Goal: Navigation & Orientation: Find specific page/section

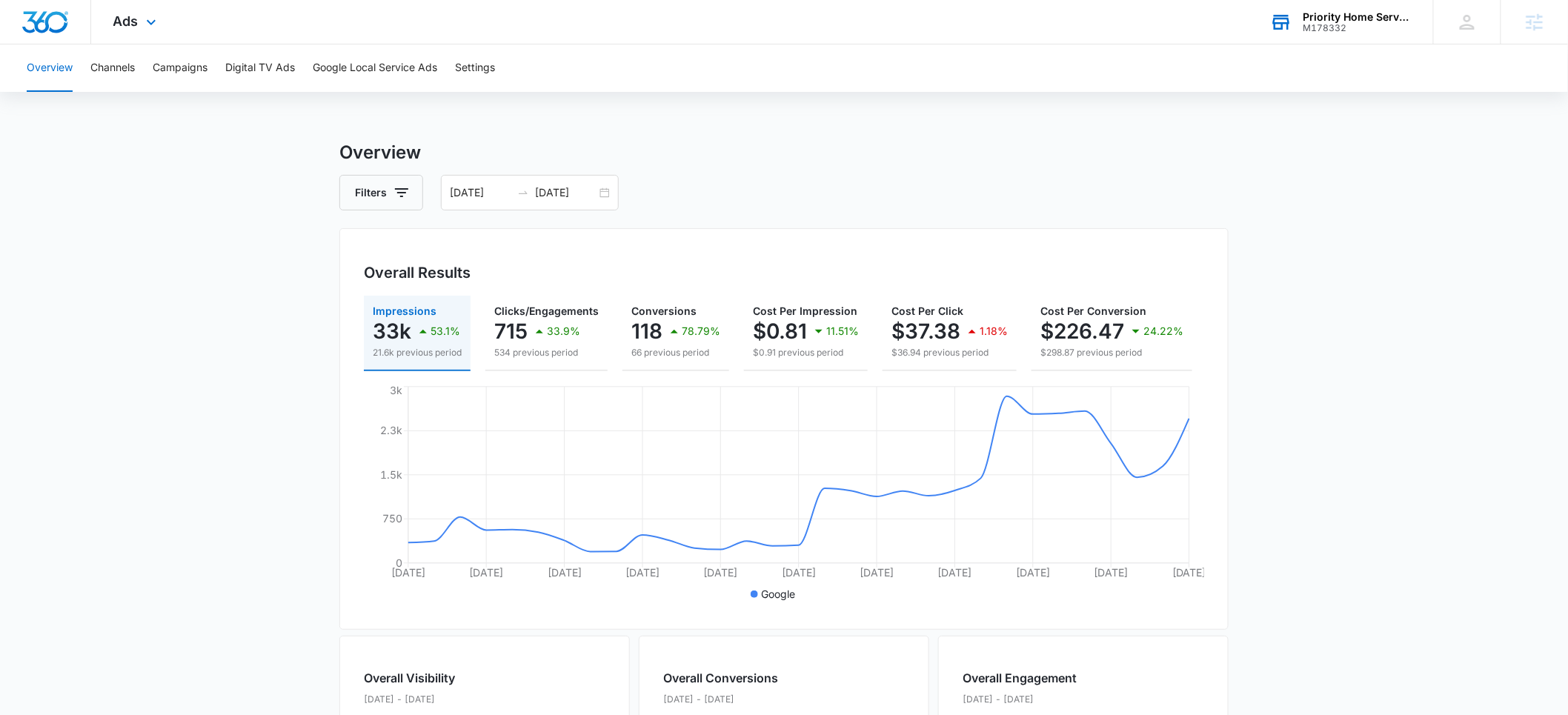
click at [1331, 23] on div "M178332" at bounding box center [1357, 28] width 108 height 10
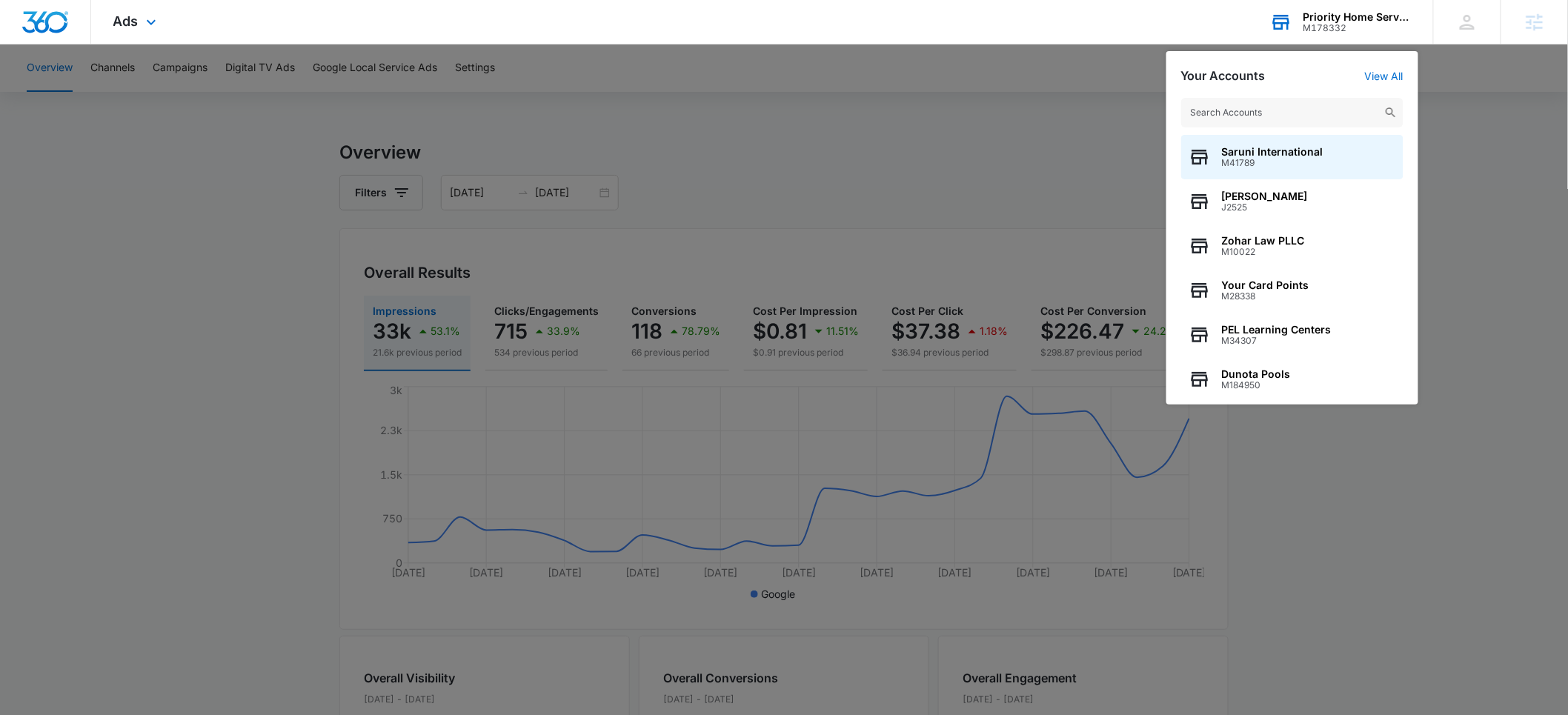
click at [1221, 111] on input "text" at bounding box center [1292, 112] width 223 height 29
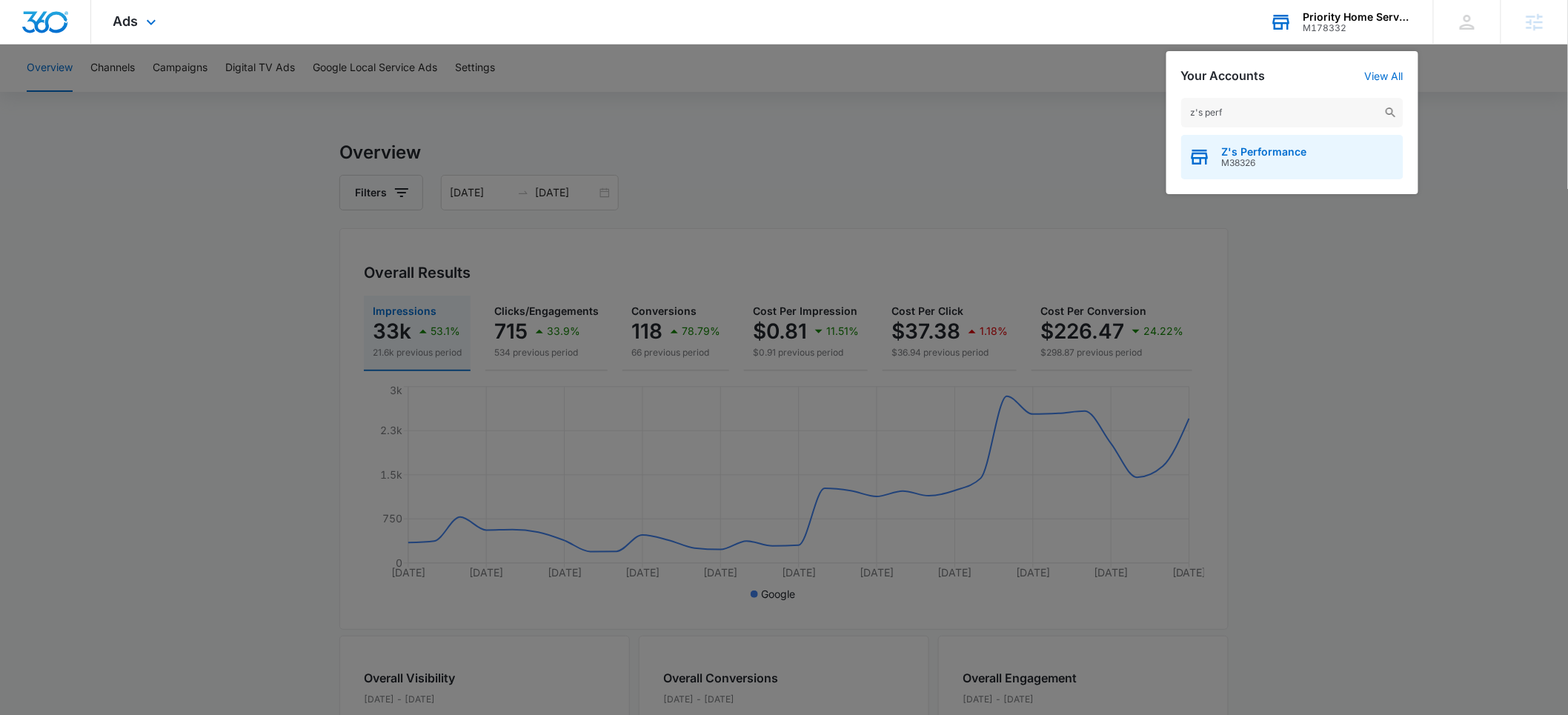
type input "z's perf"
click at [1242, 149] on span "Z's Performance" at bounding box center [1264, 152] width 85 height 12
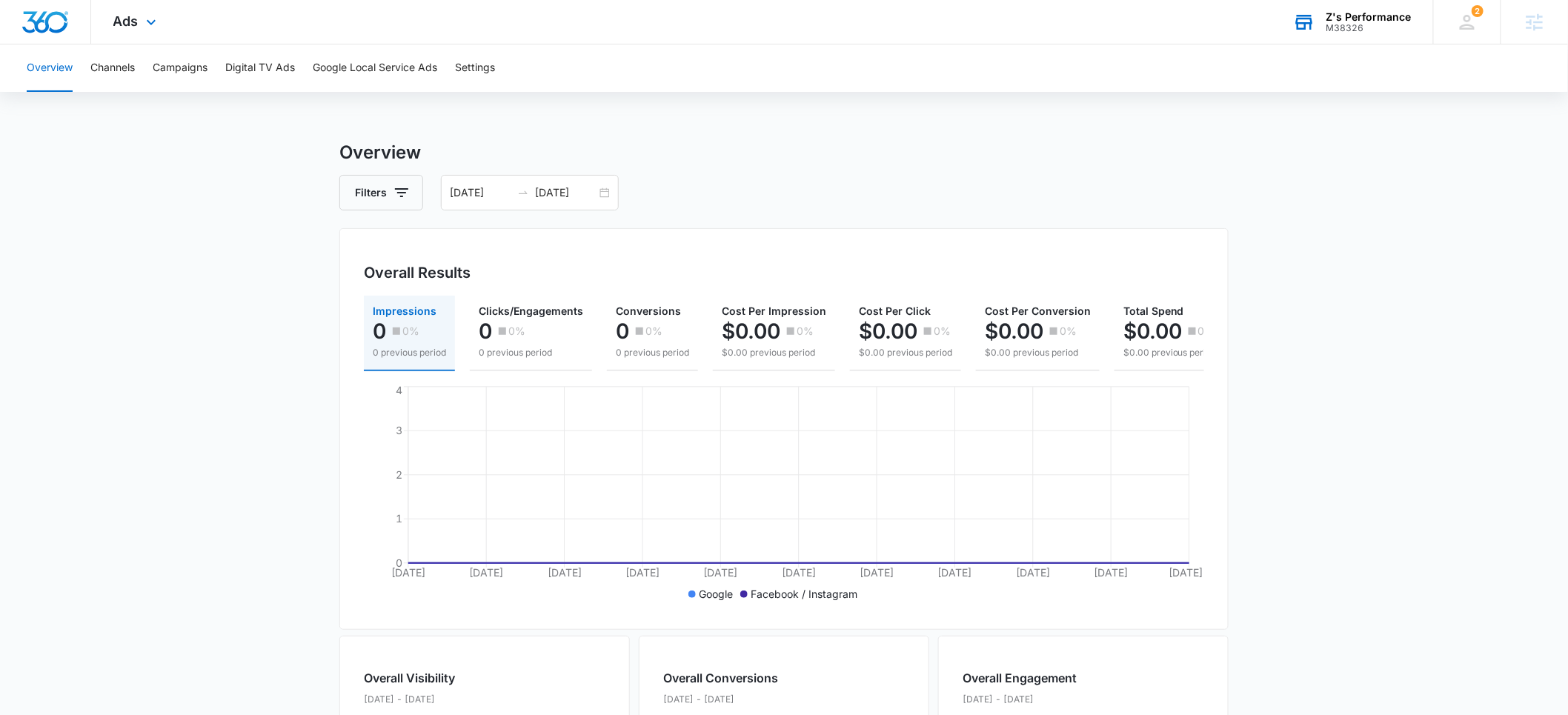
click at [140, 26] on div "Ads Apps Reputation Websites Forms CRM Email Social Shop Payments POS Content A…" at bounding box center [136, 22] width 91 height 44
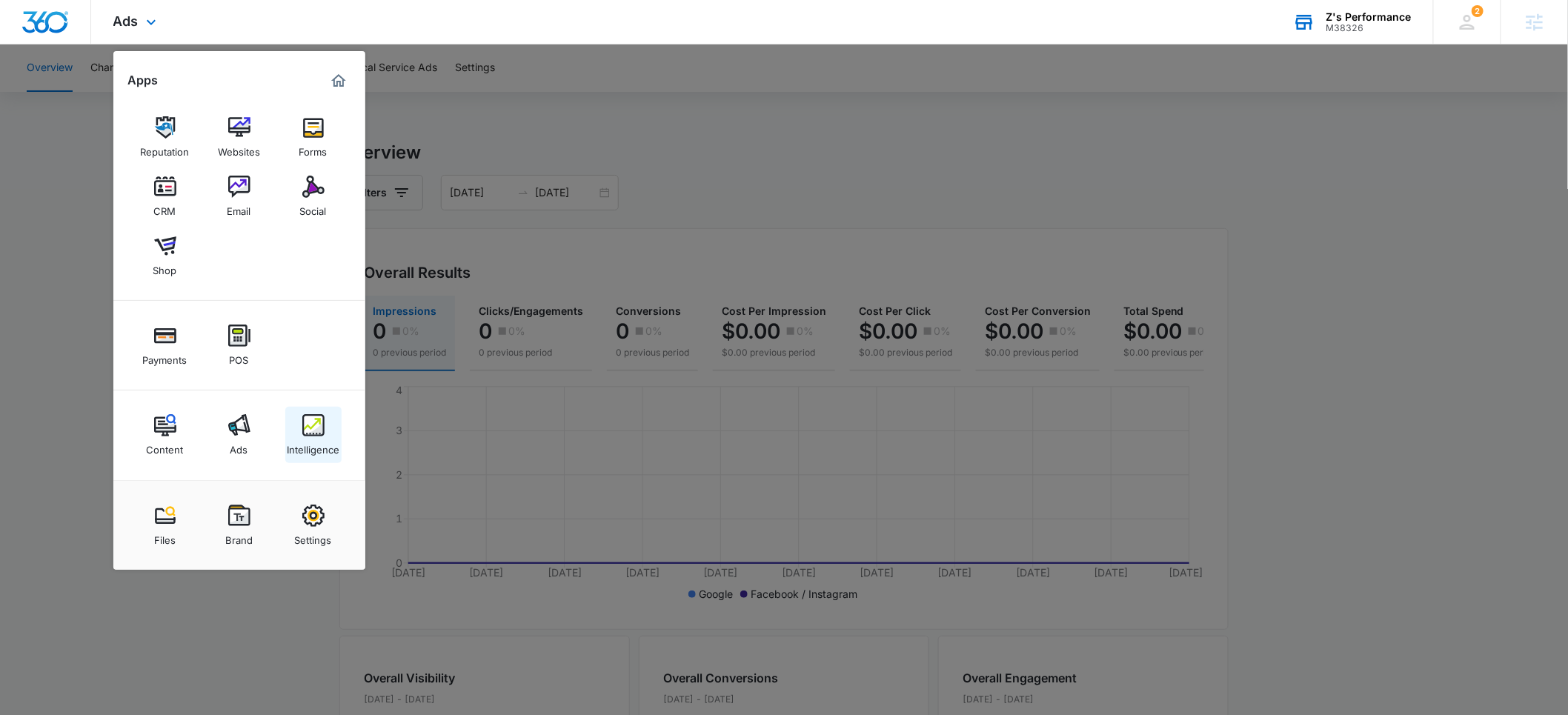
click at [313, 461] on link "Intelligence" at bounding box center [313, 435] width 56 height 56
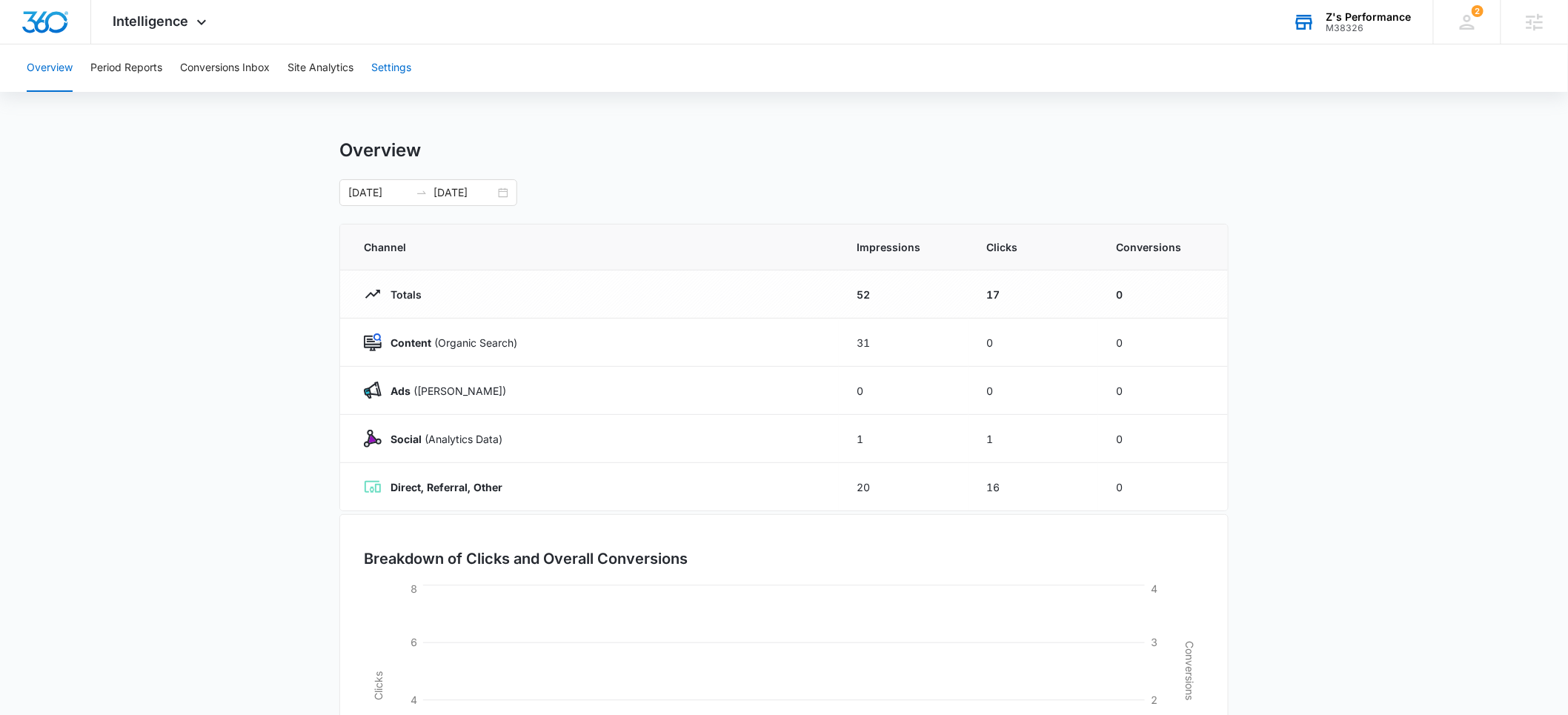
click at [396, 74] on button "Settings" at bounding box center [391, 69] width 40 height 48
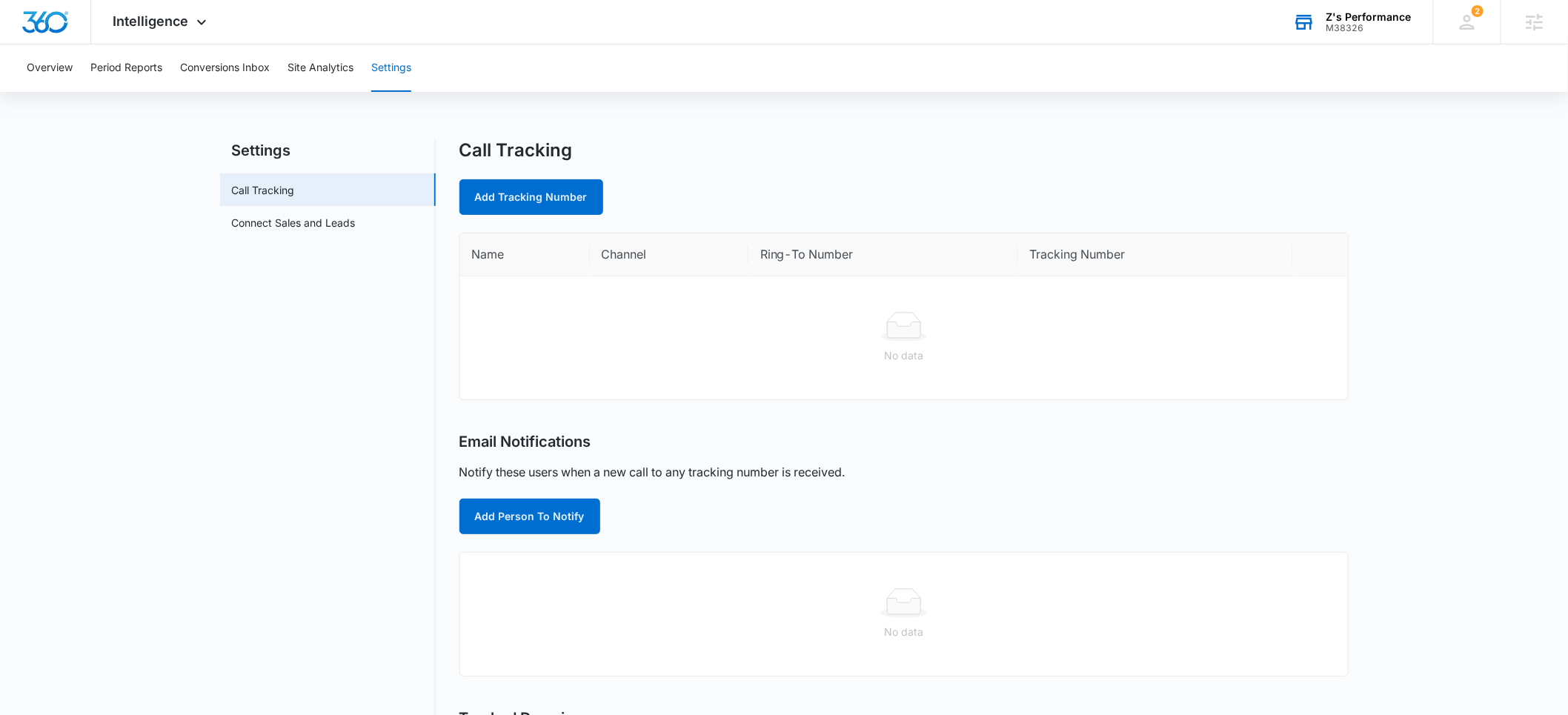
click at [1356, 18] on div "Z's Performance" at bounding box center [1369, 16] width 85 height 12
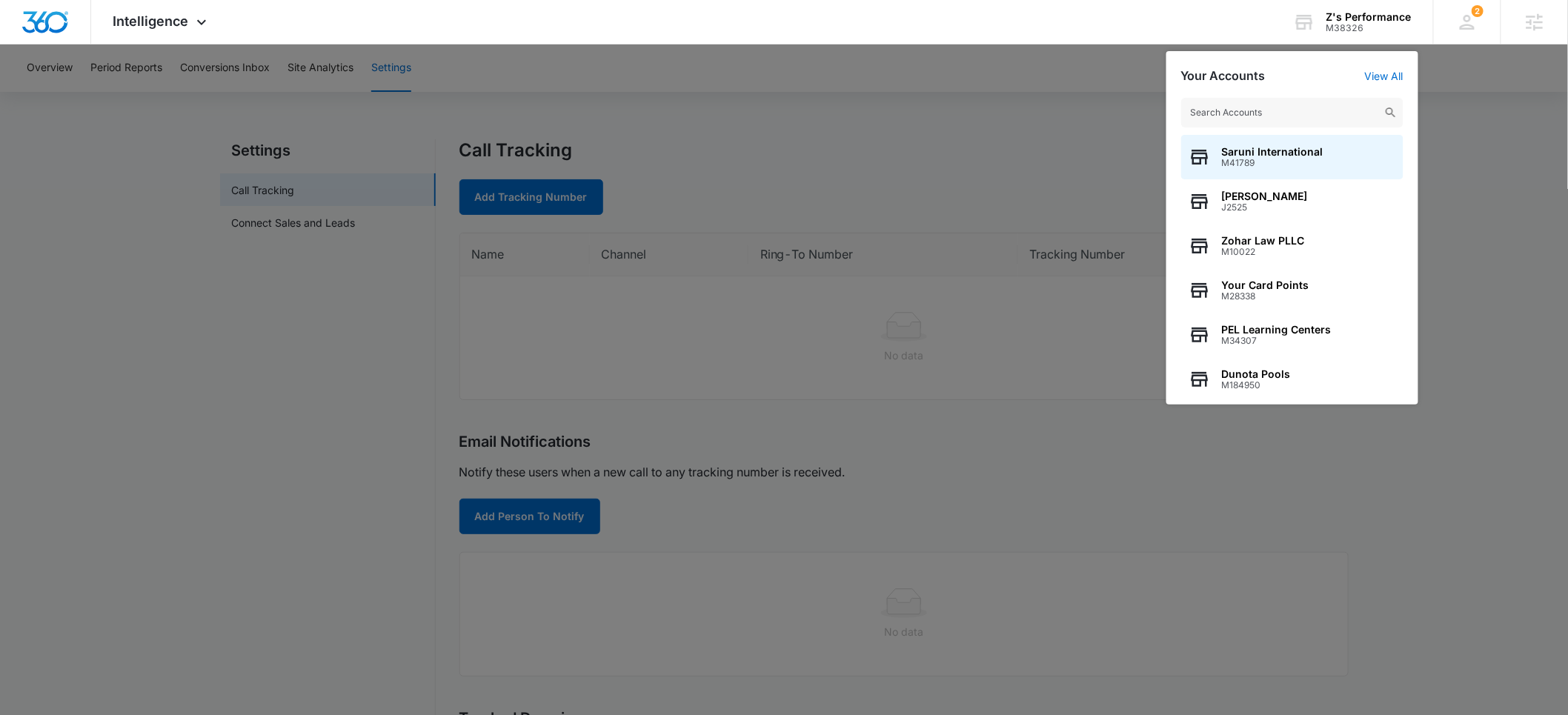
click at [1266, 107] on input "text" at bounding box center [1292, 112] width 223 height 29
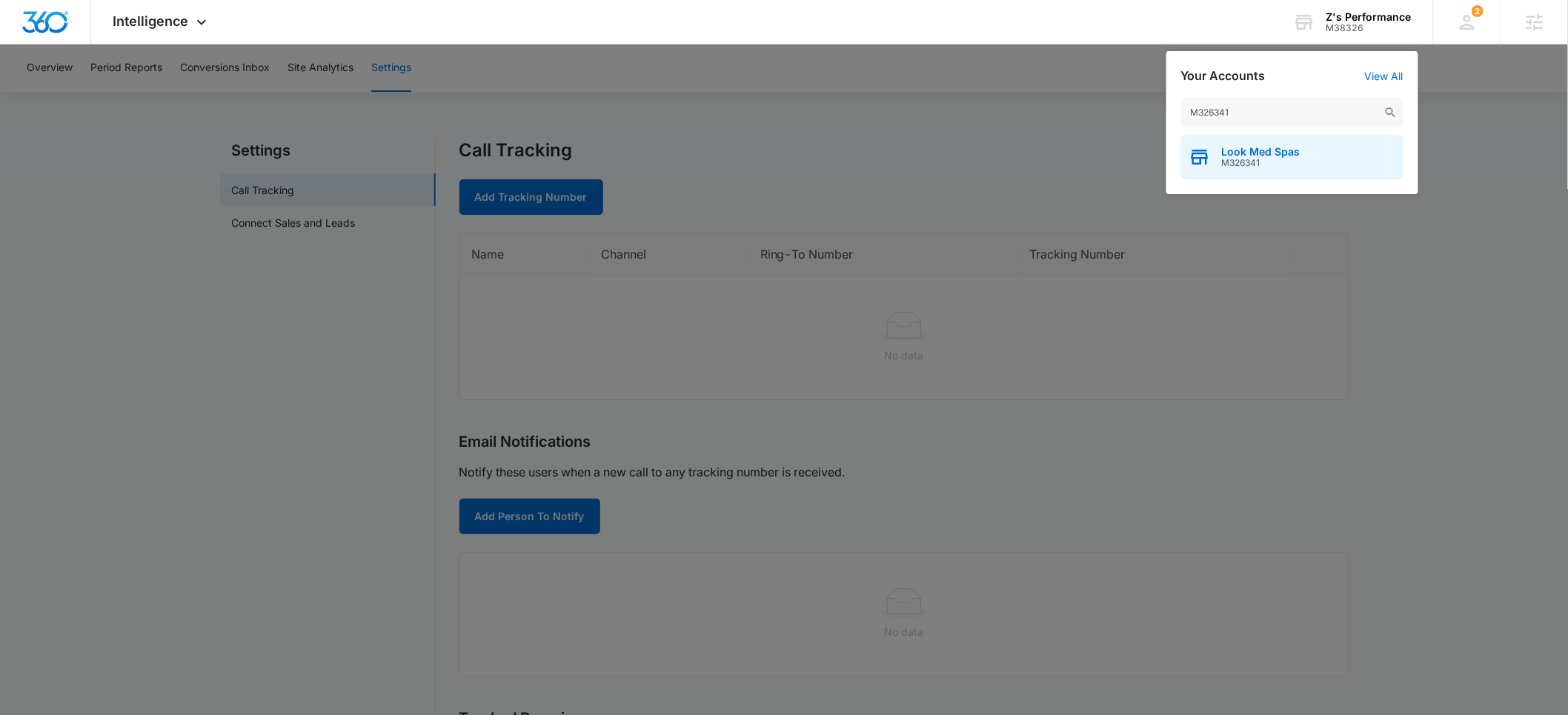
type input "M326341"
click at [1250, 153] on span "Look Med Spas" at bounding box center [1261, 152] width 79 height 12
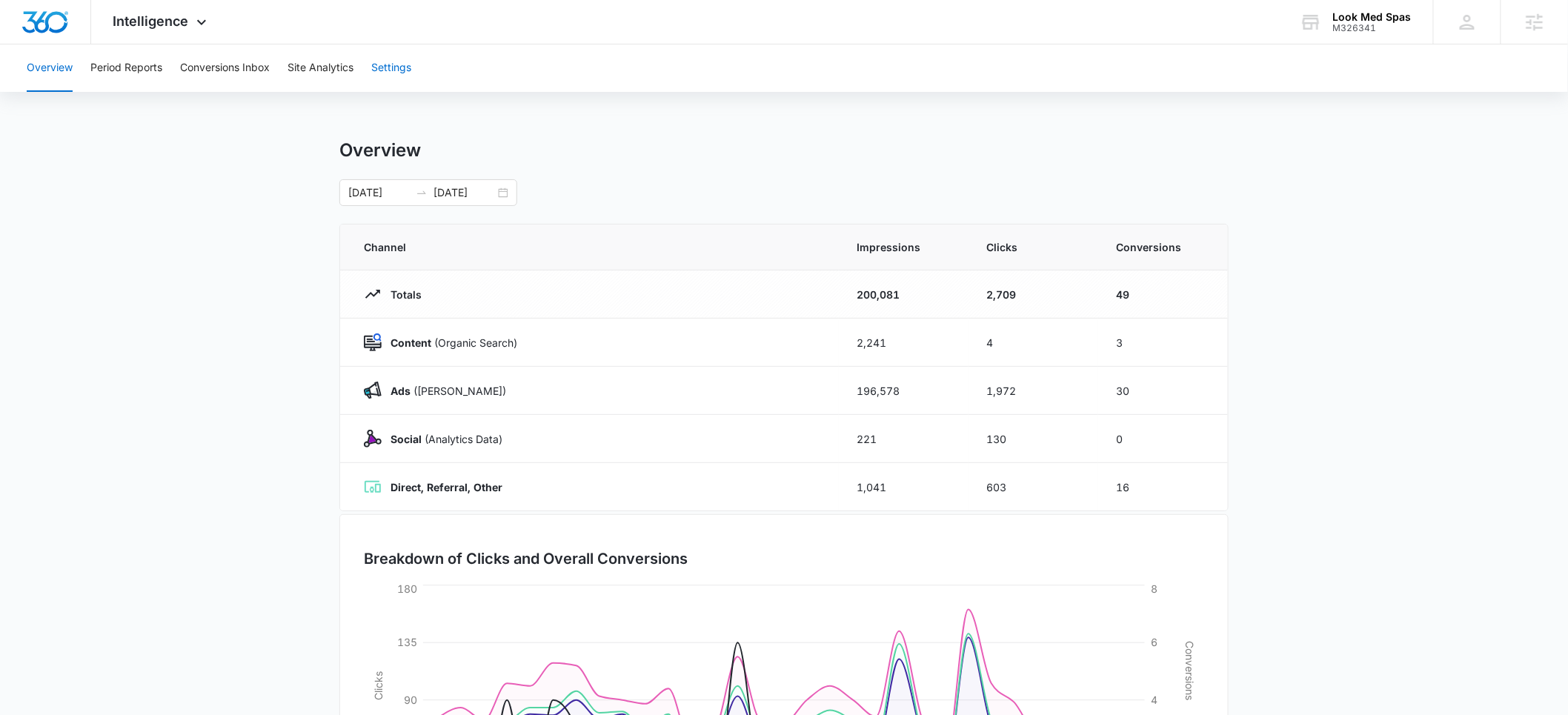
click at [398, 71] on button "Settings" at bounding box center [391, 69] width 40 height 48
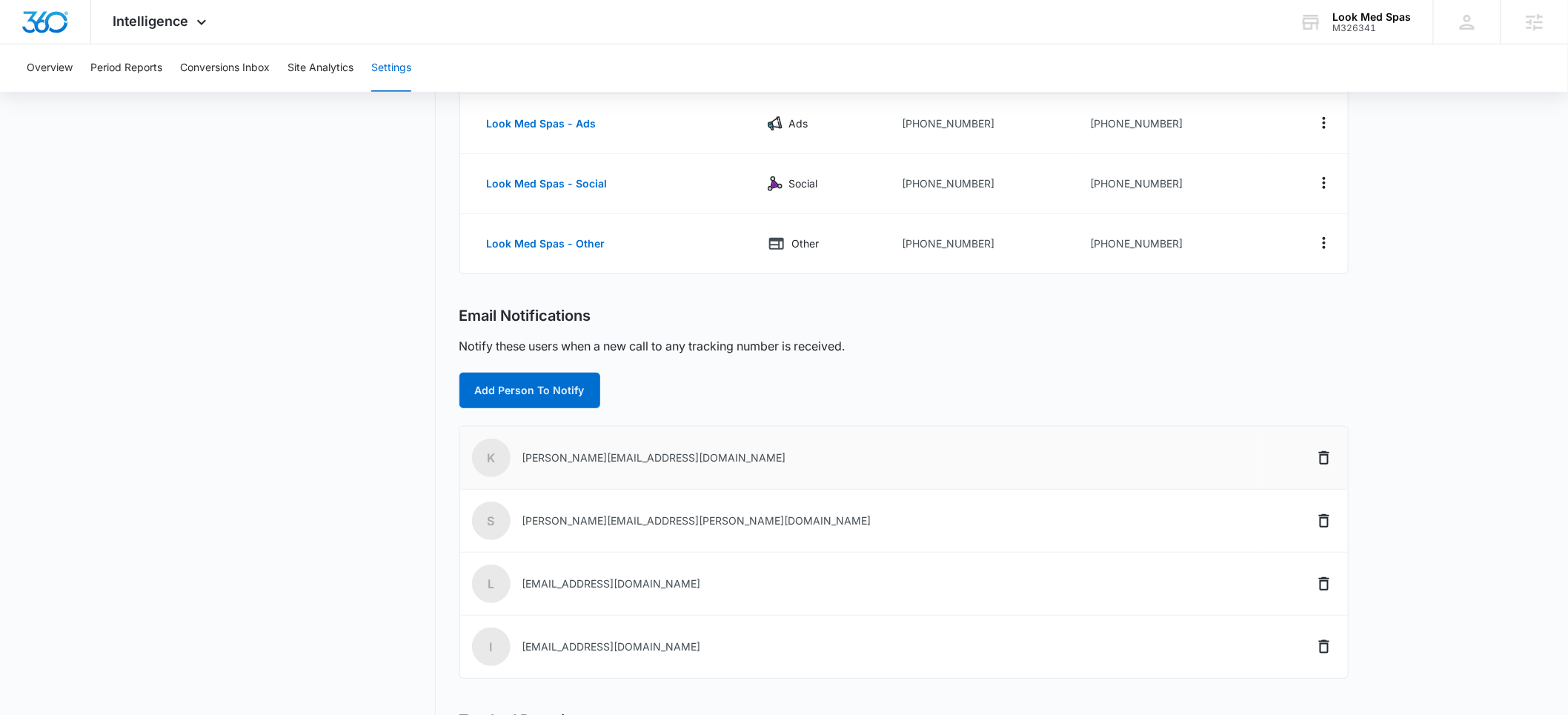
scroll to position [256, 0]
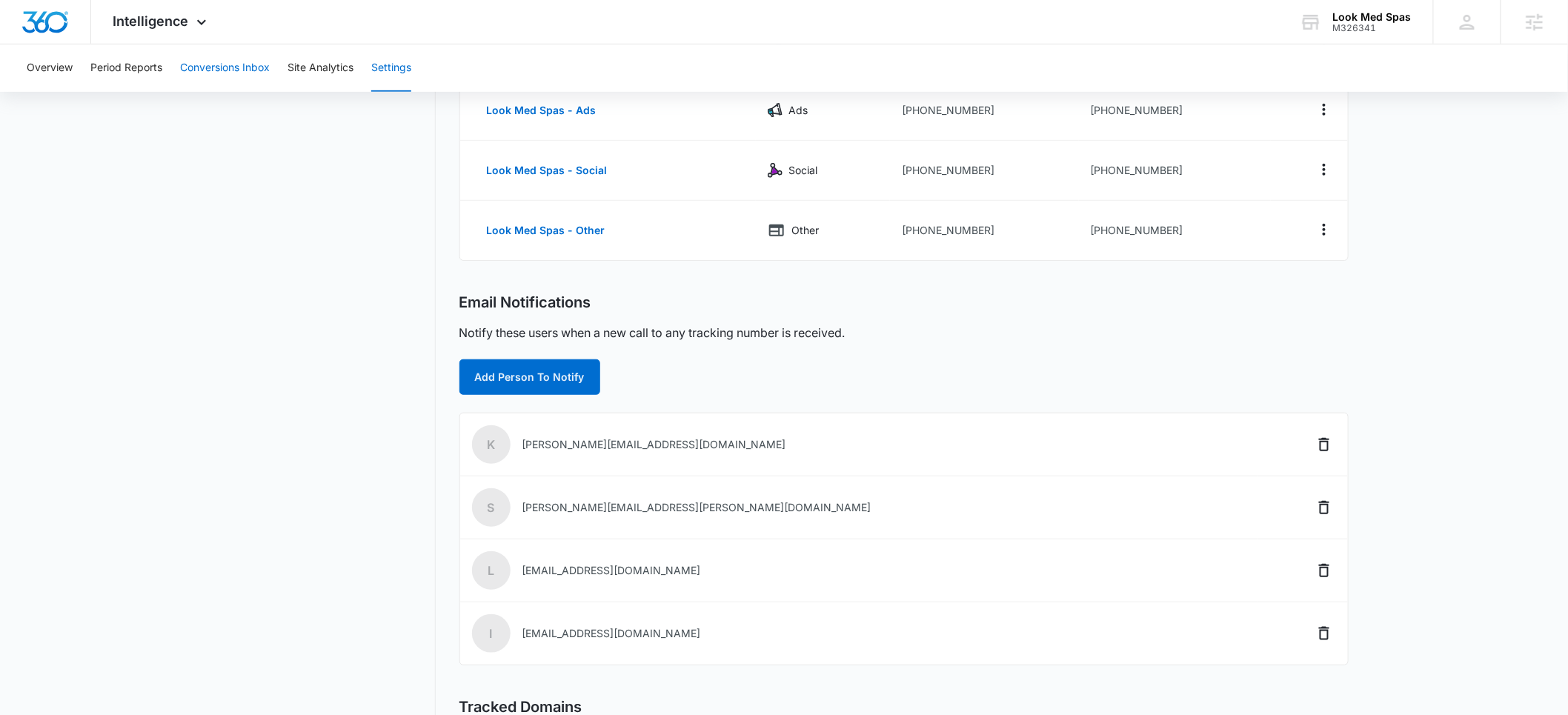
click at [238, 69] on button "Conversions Inbox" at bounding box center [225, 69] width 89 height 48
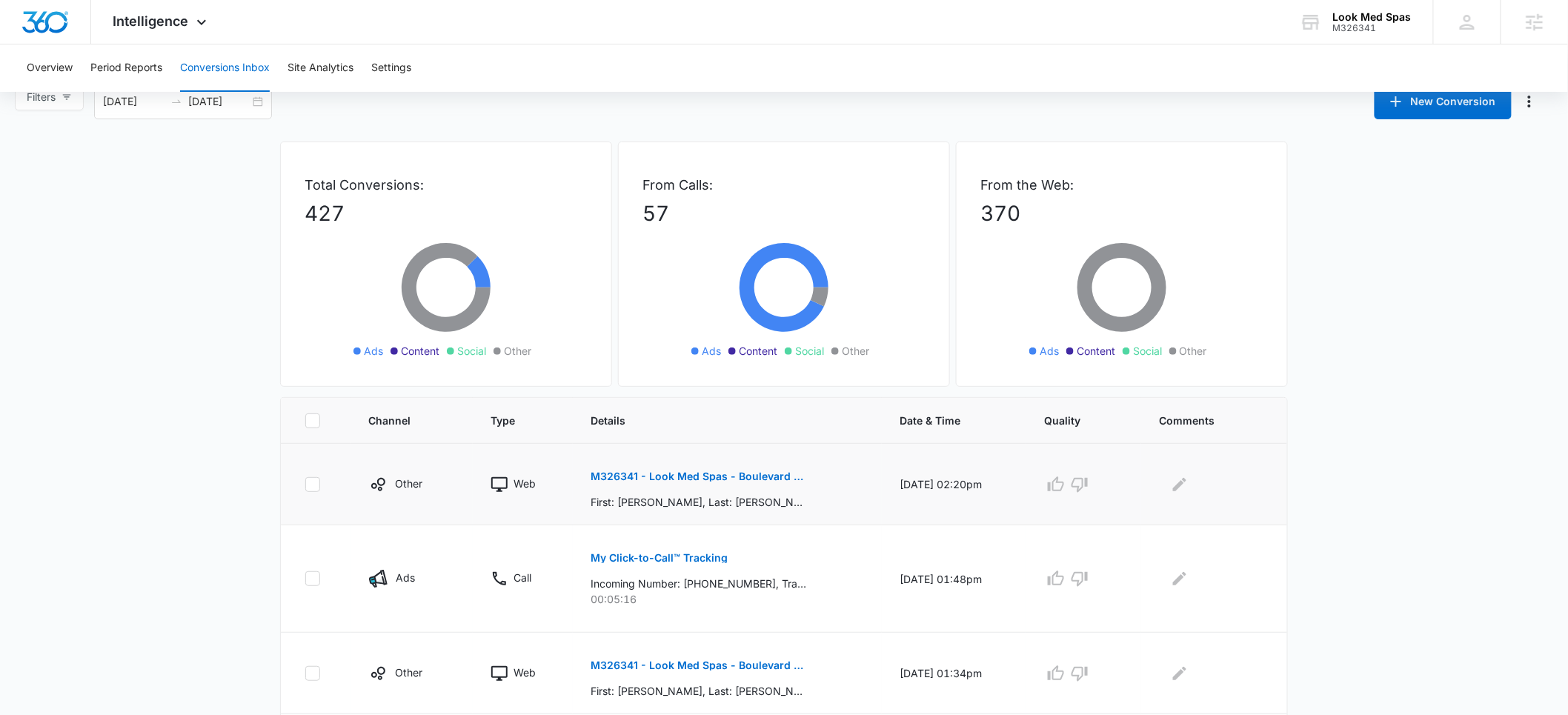
scroll to position [24, 0]
click at [646, 556] on p "My Click-to-Call™ Tracking" at bounding box center [659, 557] width 137 height 10
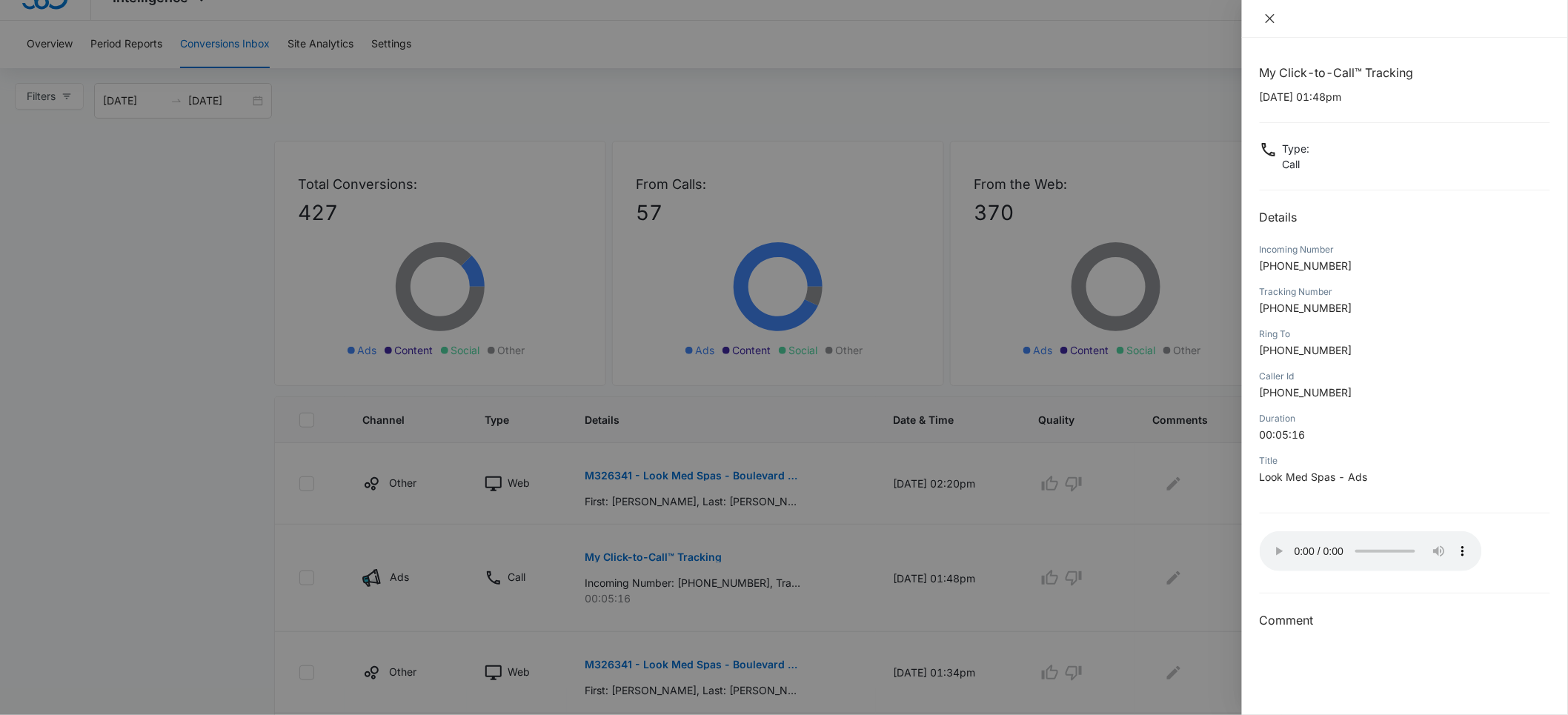
click at [1261, 15] on button "Close" at bounding box center [1269, 18] width 21 height 13
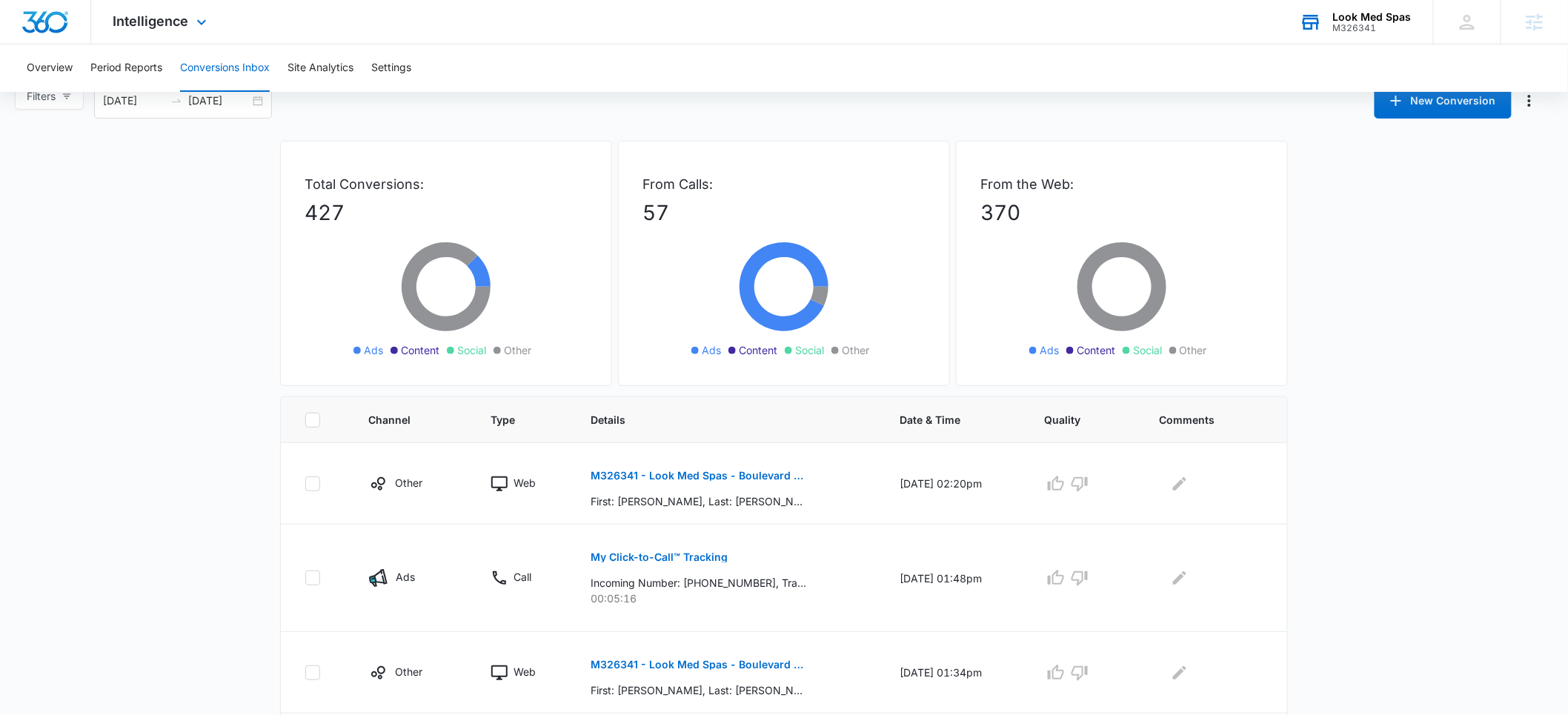
click at [1352, 16] on div "Look Med Spas" at bounding box center [1372, 16] width 79 height 12
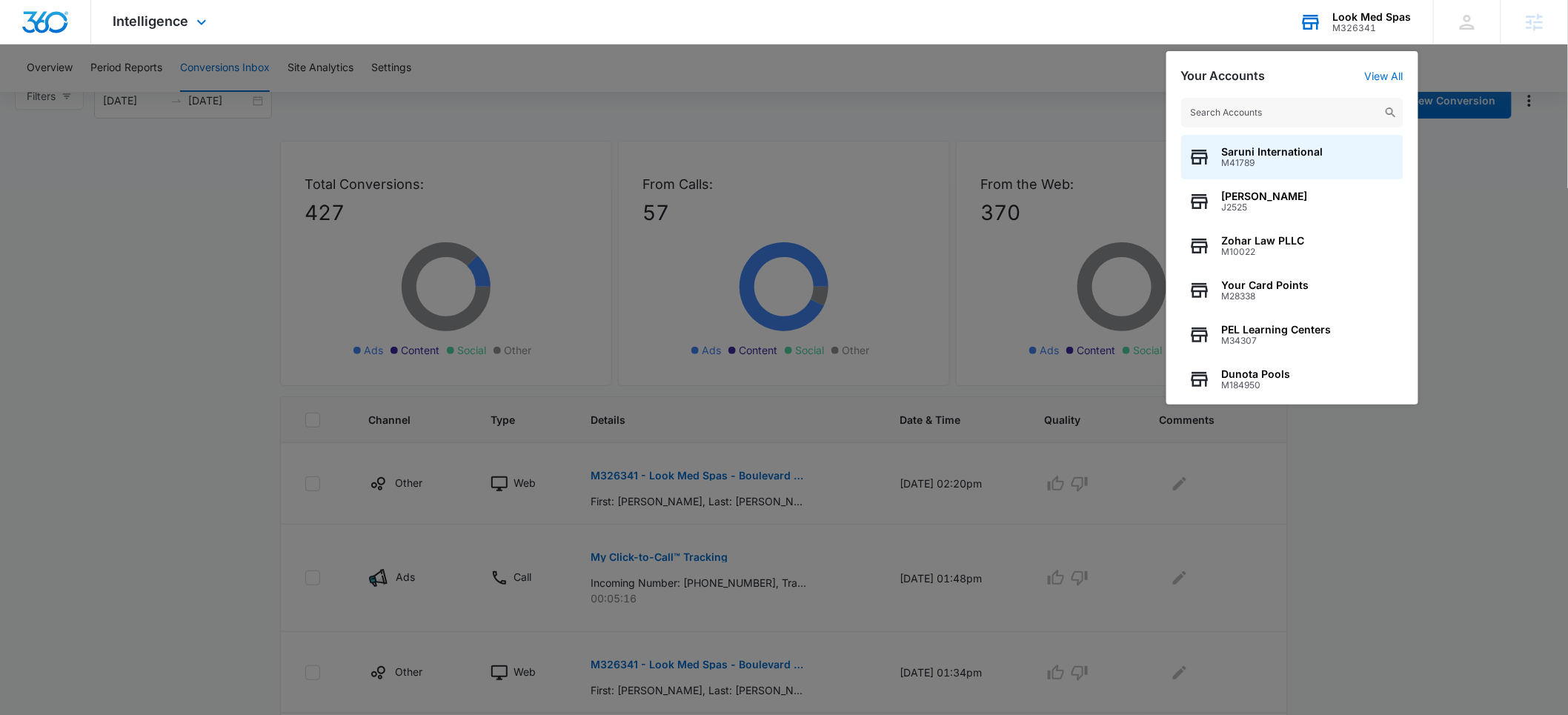
click at [1224, 113] on input "text" at bounding box center [1292, 112] width 223 height 29
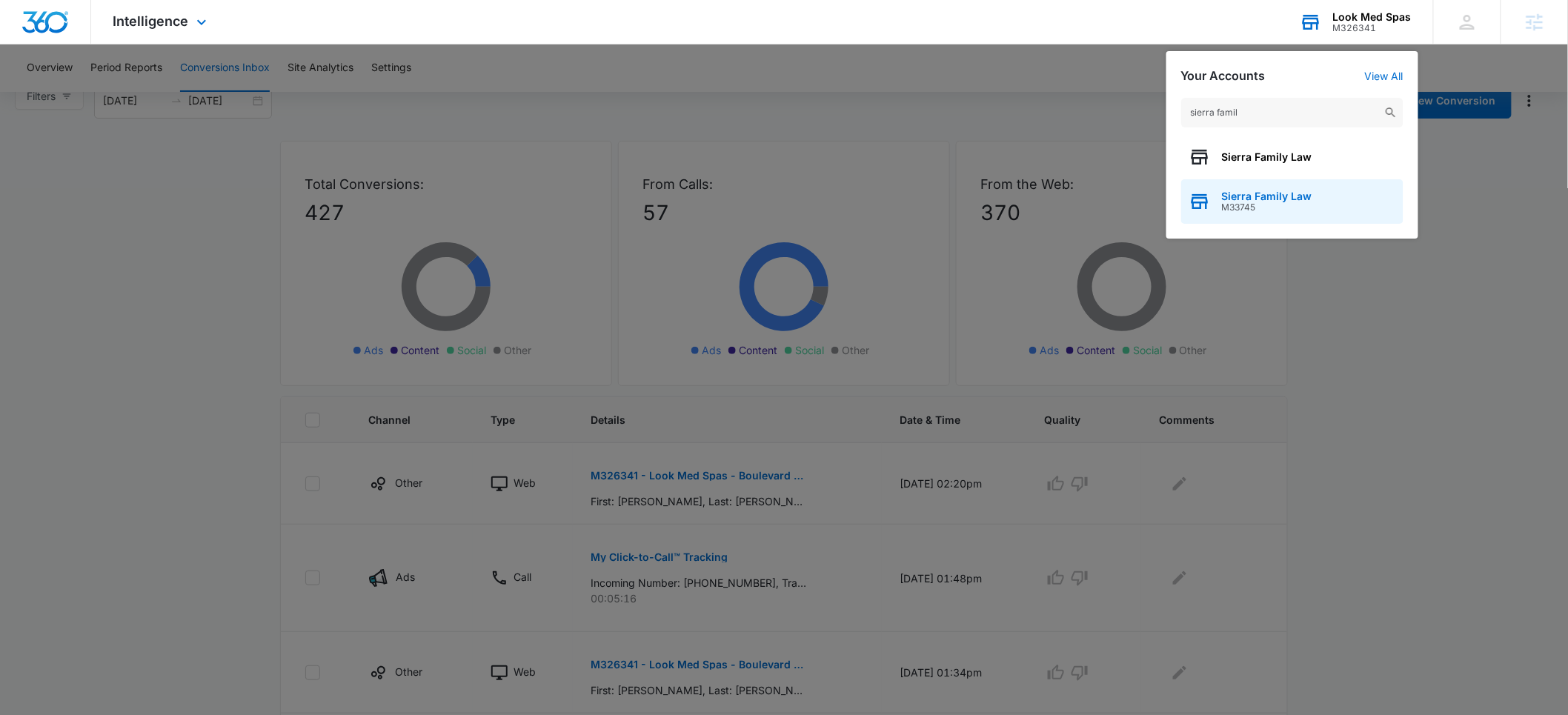
type input "sierra famil"
click at [1249, 201] on span "Sierra Family Law" at bounding box center [1266, 196] width 90 height 12
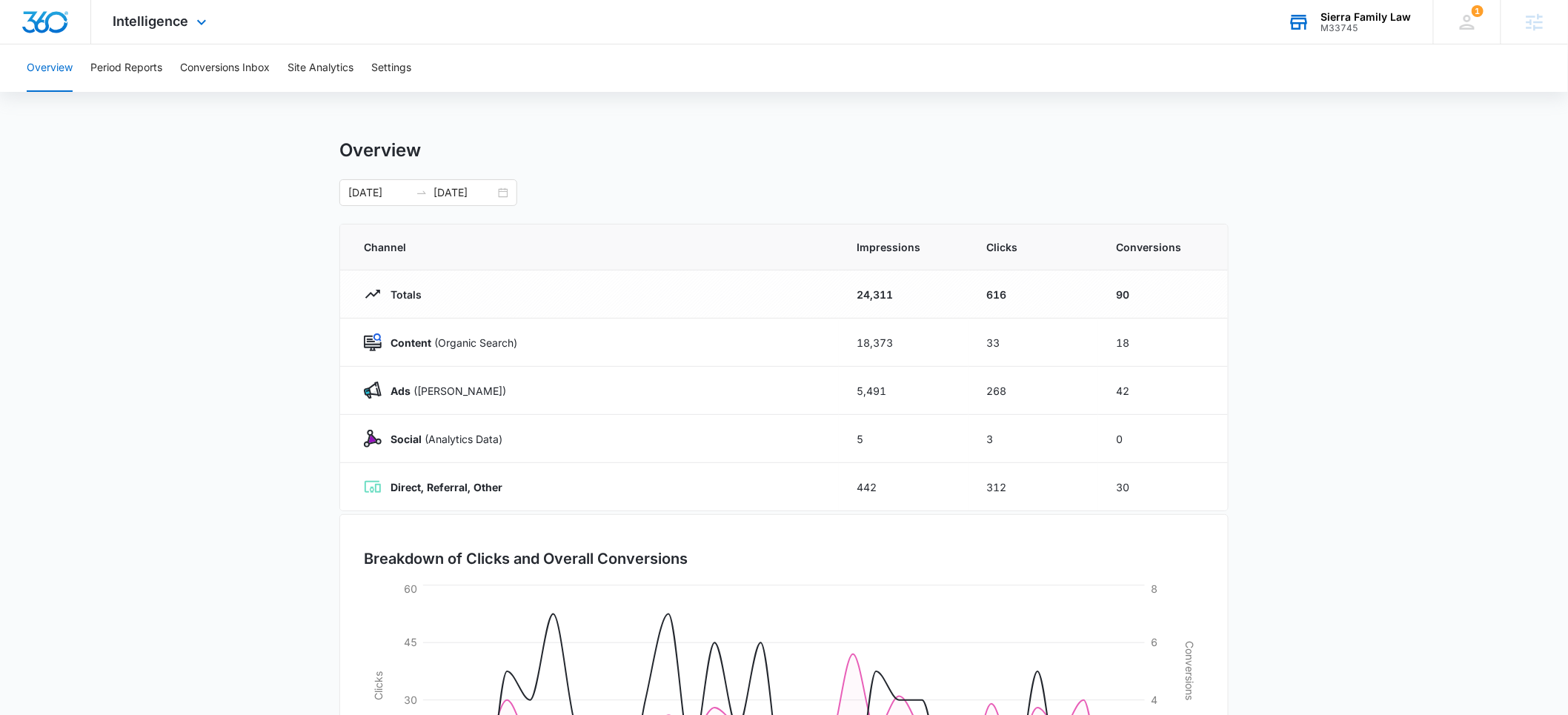
click at [1342, 22] on div "Sierra Family Law" at bounding box center [1365, 16] width 90 height 12
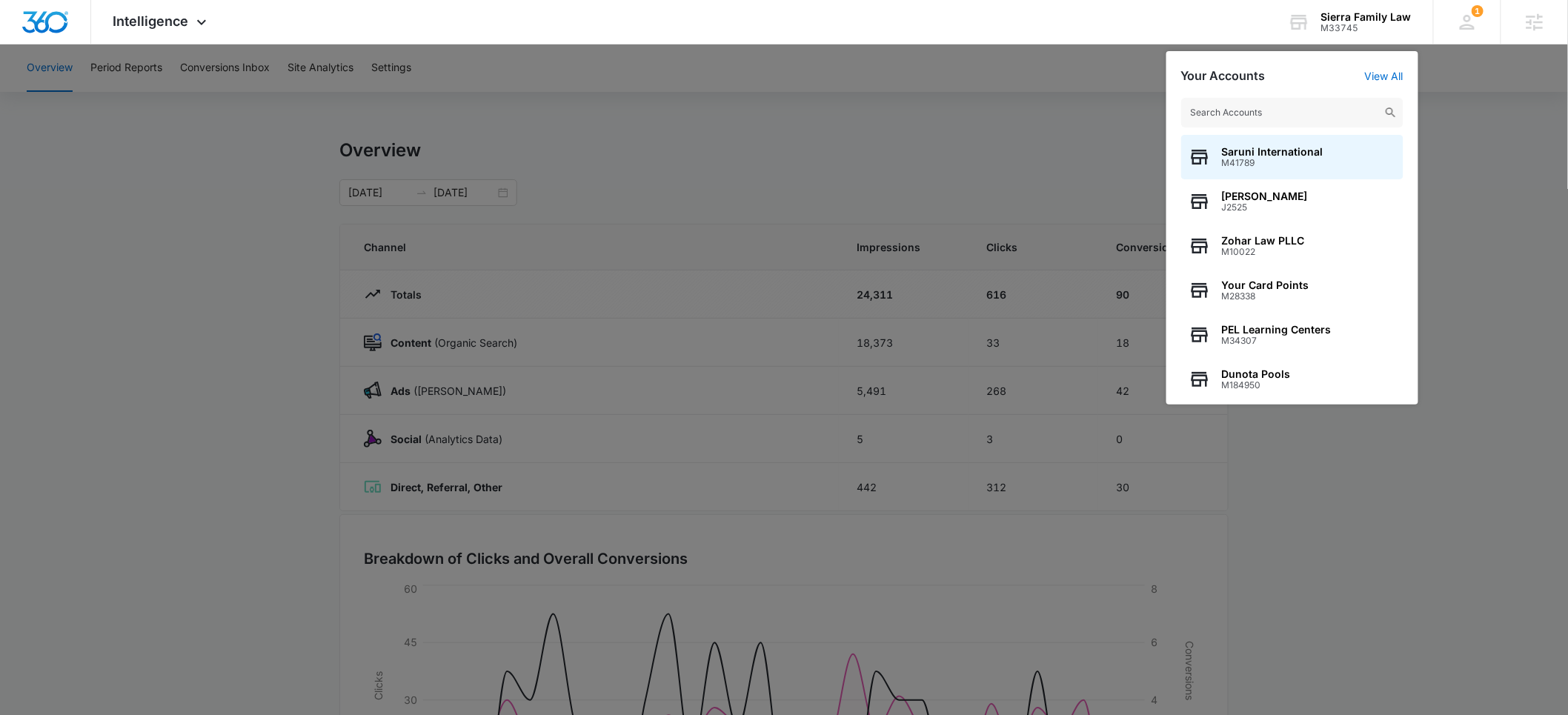
click at [605, 83] on div at bounding box center [784, 358] width 1568 height 715
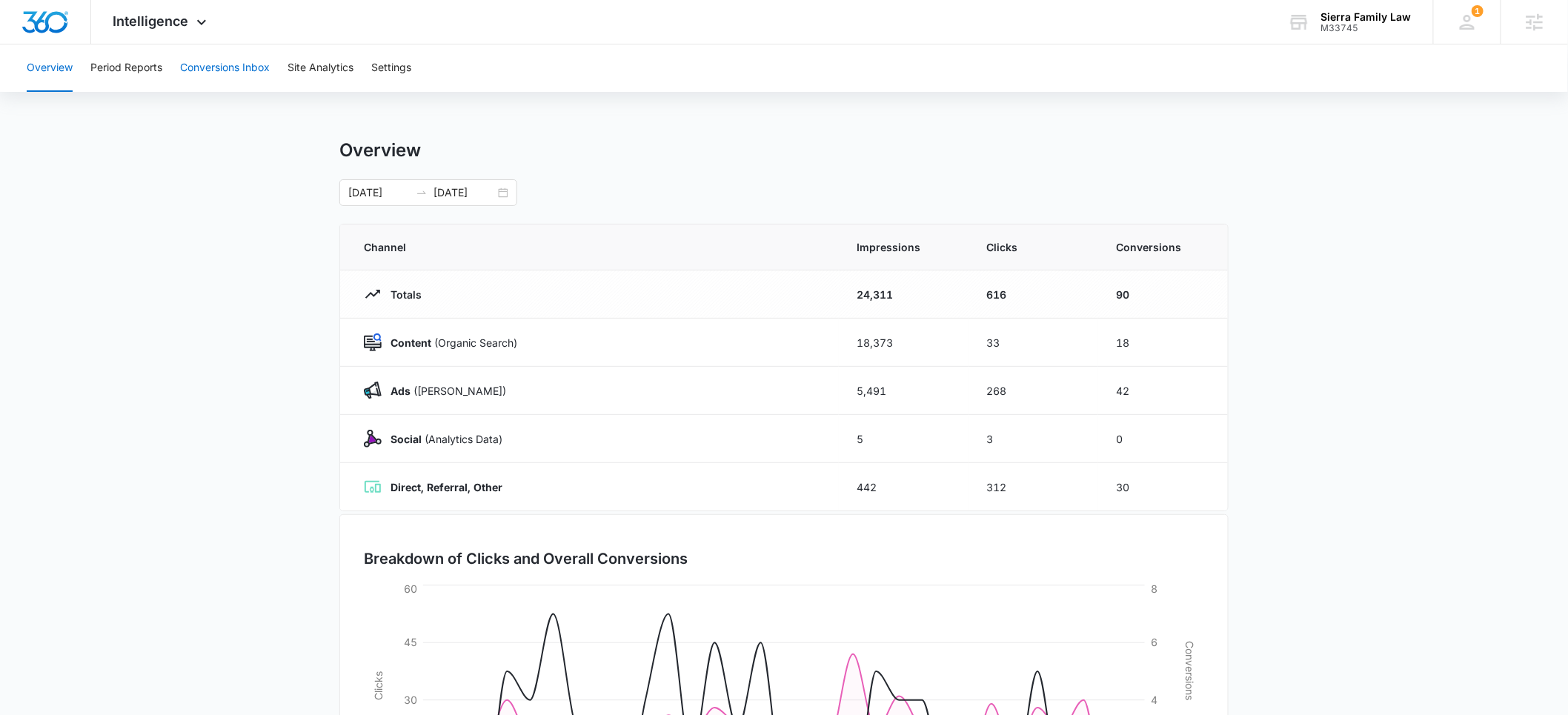
click at [229, 65] on button "Conversions Inbox" at bounding box center [225, 69] width 89 height 48
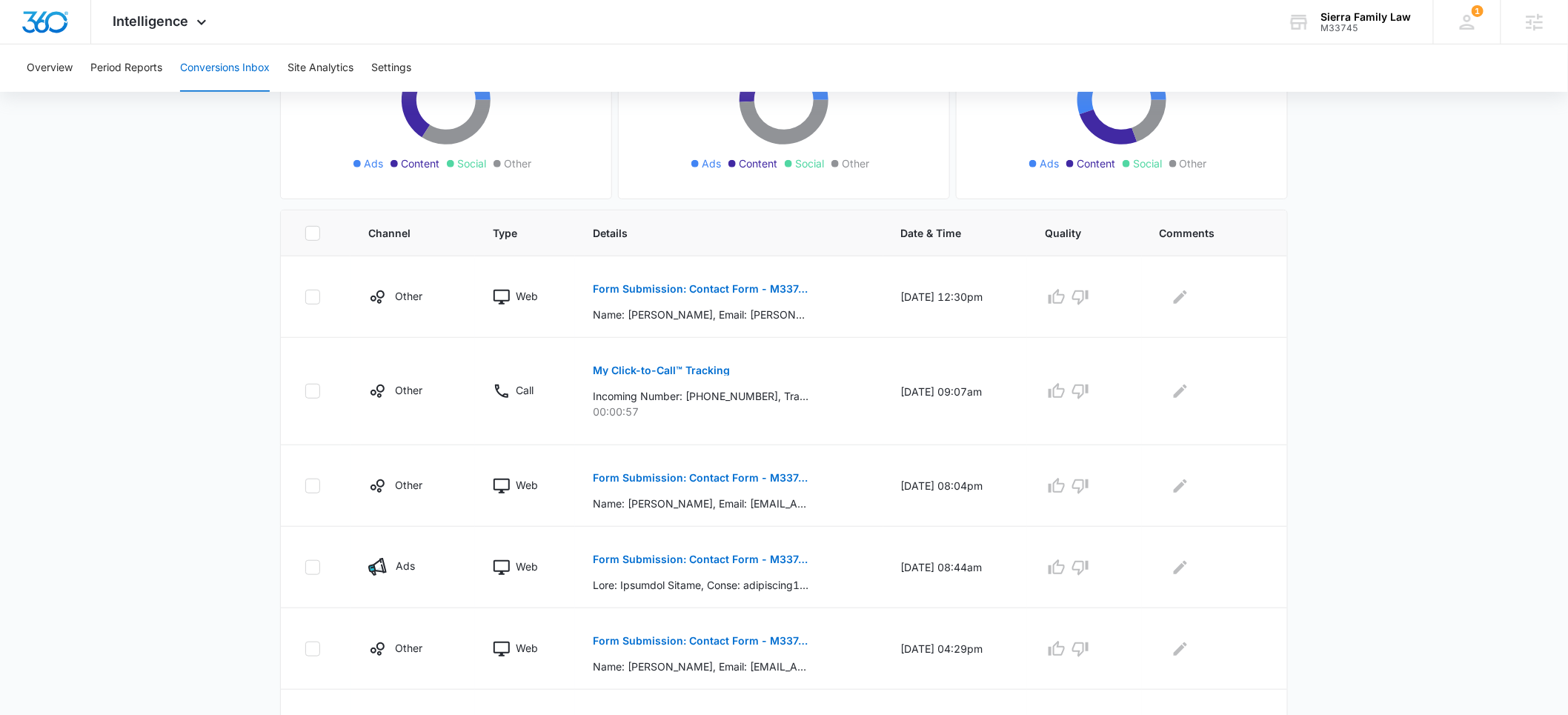
scroll to position [225, 0]
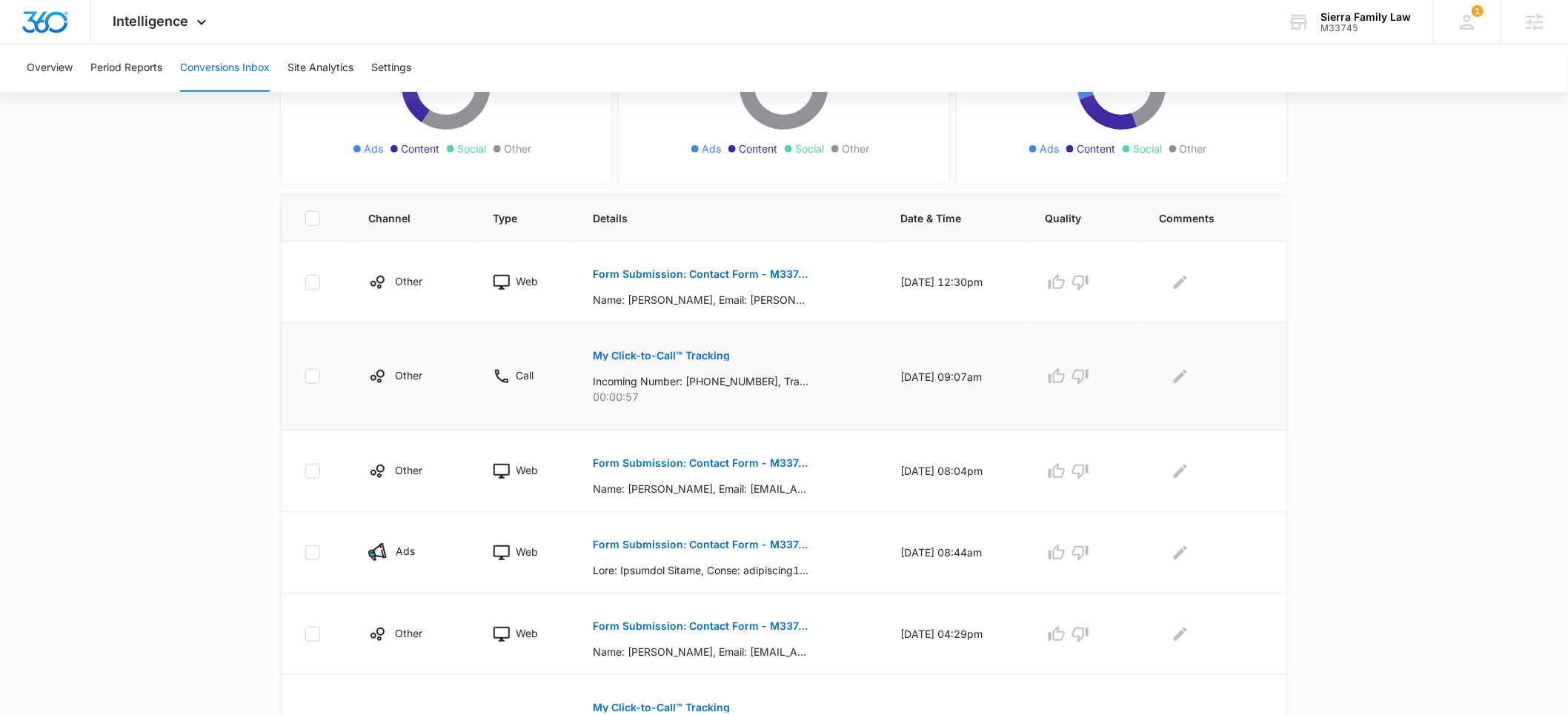
click at [735, 382] on p "Incoming Number: +14152973708, Tracking Number: +19162383882, Ring To: +1916803…" at bounding box center [701, 381] width 216 height 15
copy p "14152973708"
click at [709, 381] on p "Incoming Number: +14152973708, Tracking Number: +19162383882, Ring To: +1916803…" at bounding box center [701, 381] width 216 height 15
drag, startPoint x: 760, startPoint y: 382, endPoint x: 694, endPoint y: 381, distance: 66.0
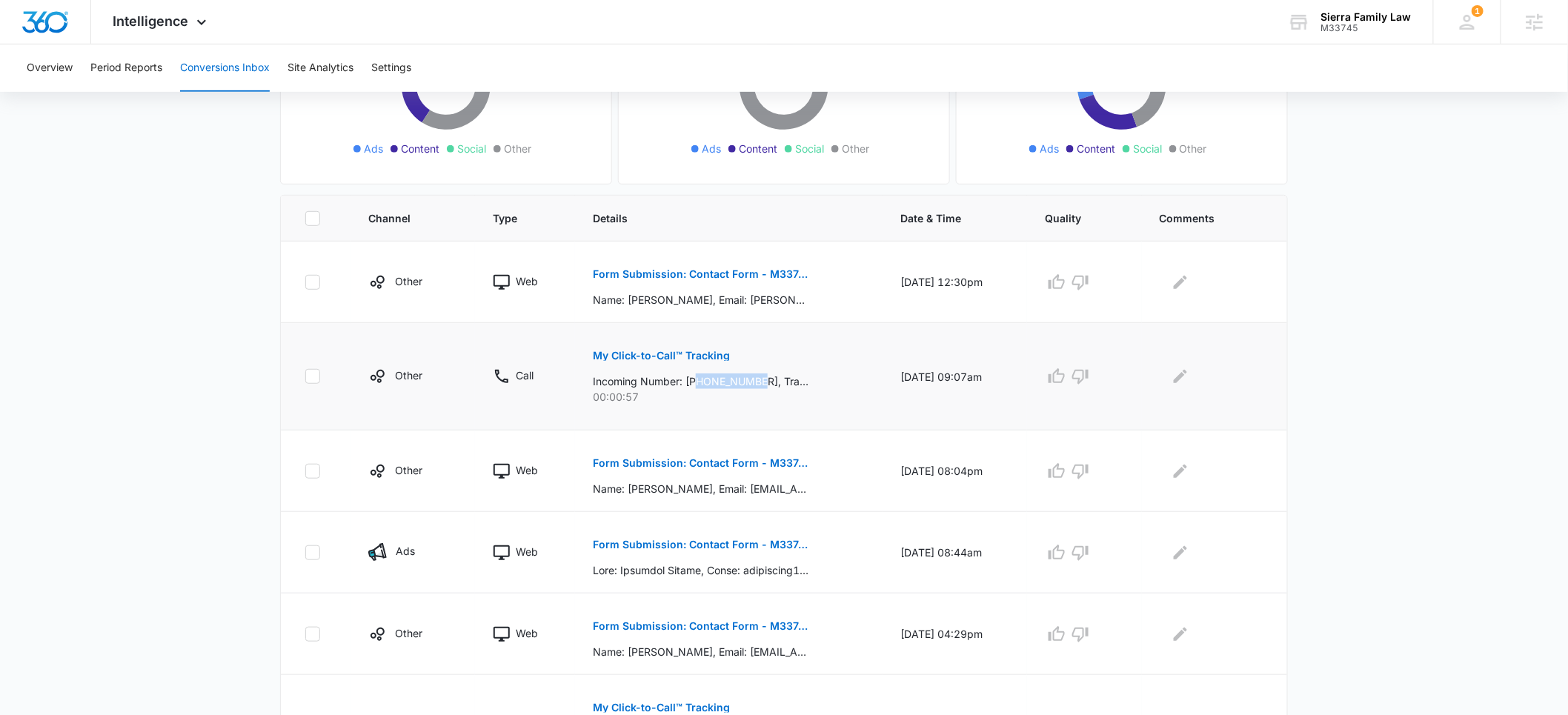
click at [694, 381] on p "Incoming Number: +14152973708, Tracking Number: +19162383882, Ring To: +1916803…" at bounding box center [701, 381] width 216 height 15
copy p "4152973708"
click at [638, 361] on button "My Click-to-Call™ Tracking" at bounding box center [662, 356] width 137 height 35
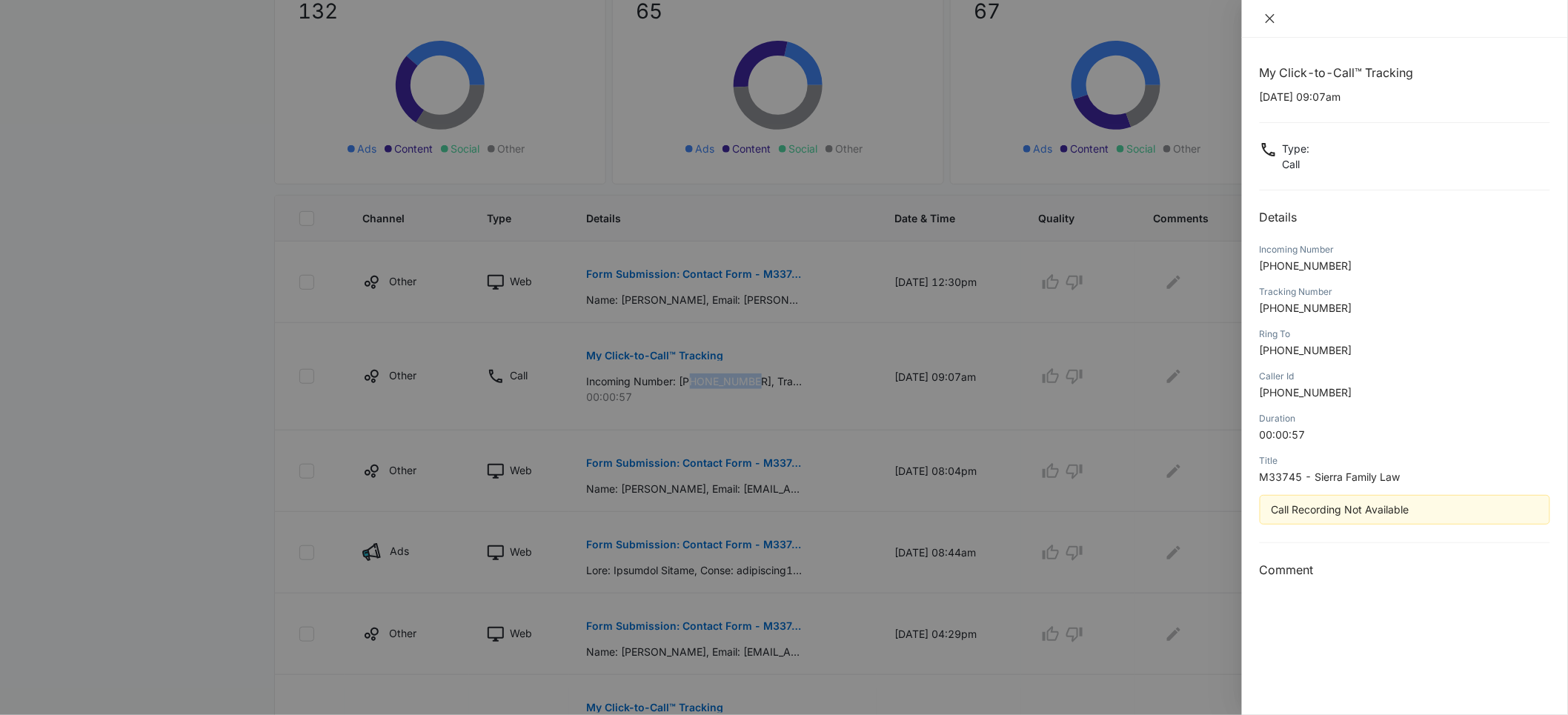
click at [1274, 19] on icon "close" at bounding box center [1269, 18] width 12 height 12
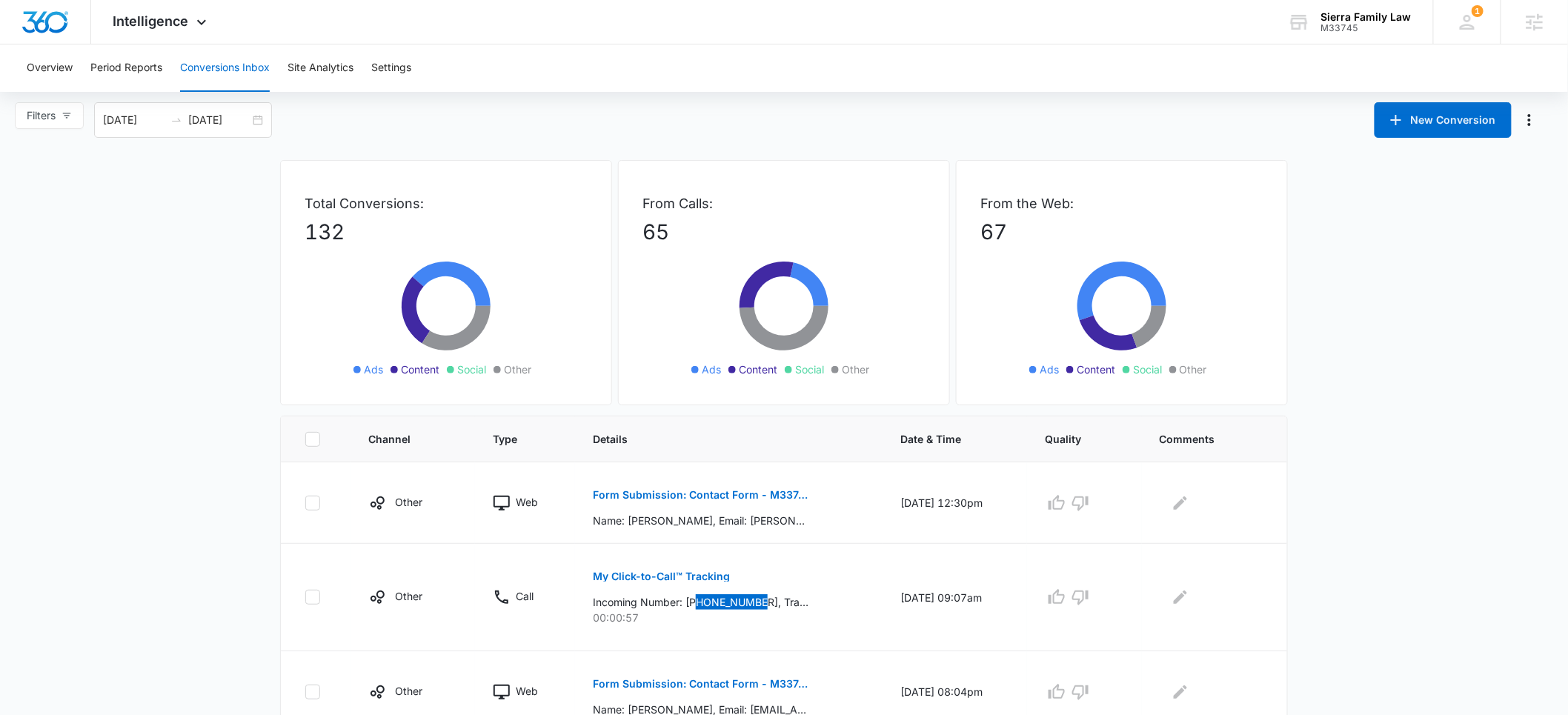
scroll to position [0, 0]
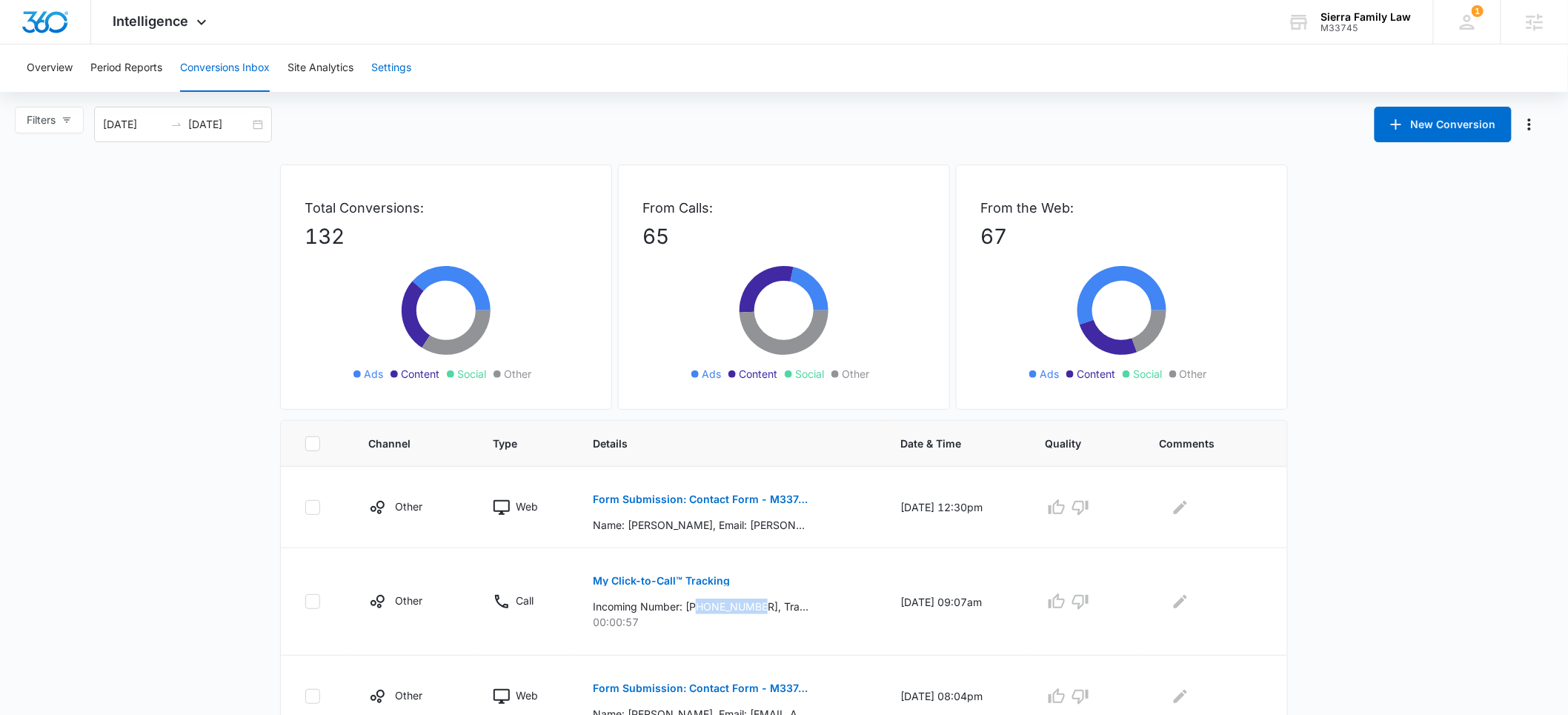
click at [380, 66] on button "Settings" at bounding box center [391, 69] width 40 height 48
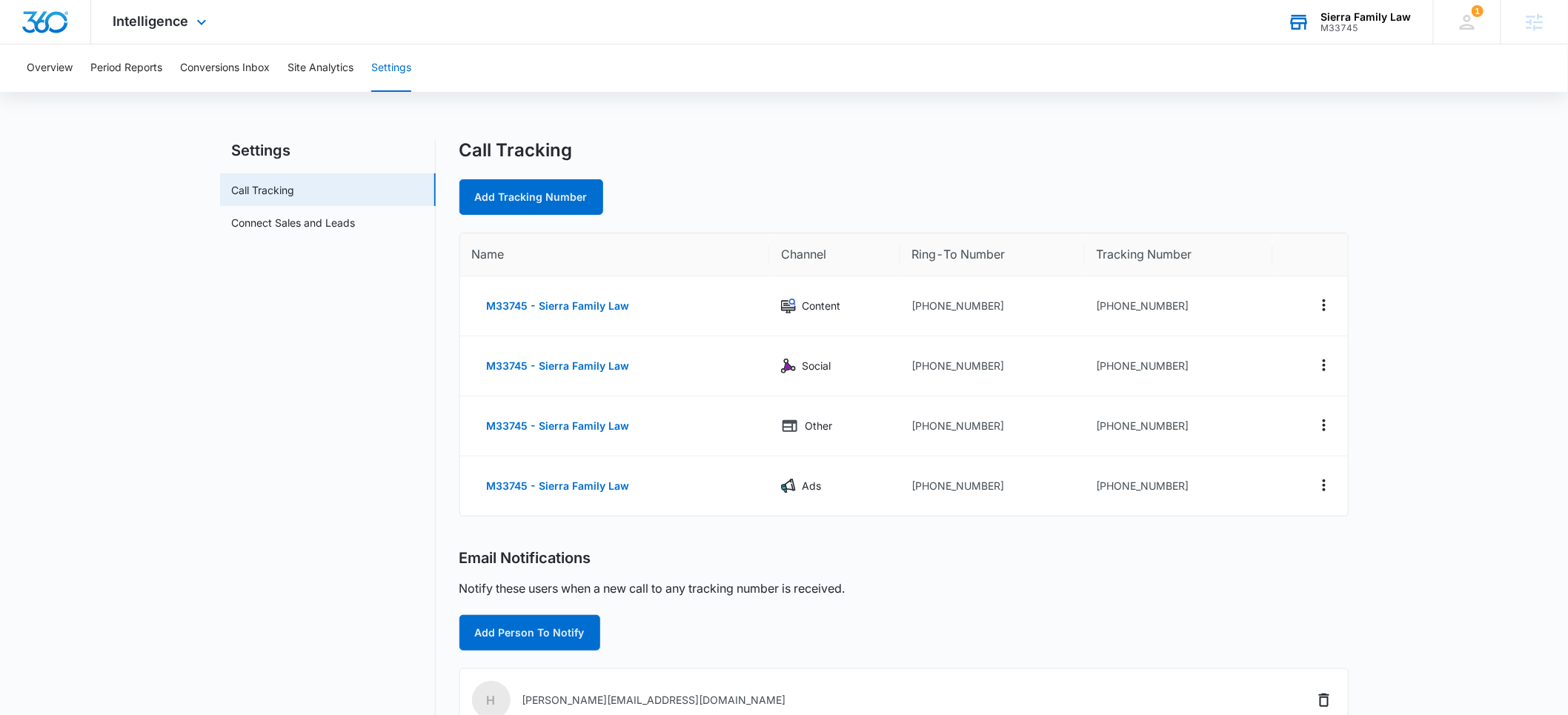
click at [1359, 17] on div "Sierra Family Law" at bounding box center [1365, 16] width 90 height 12
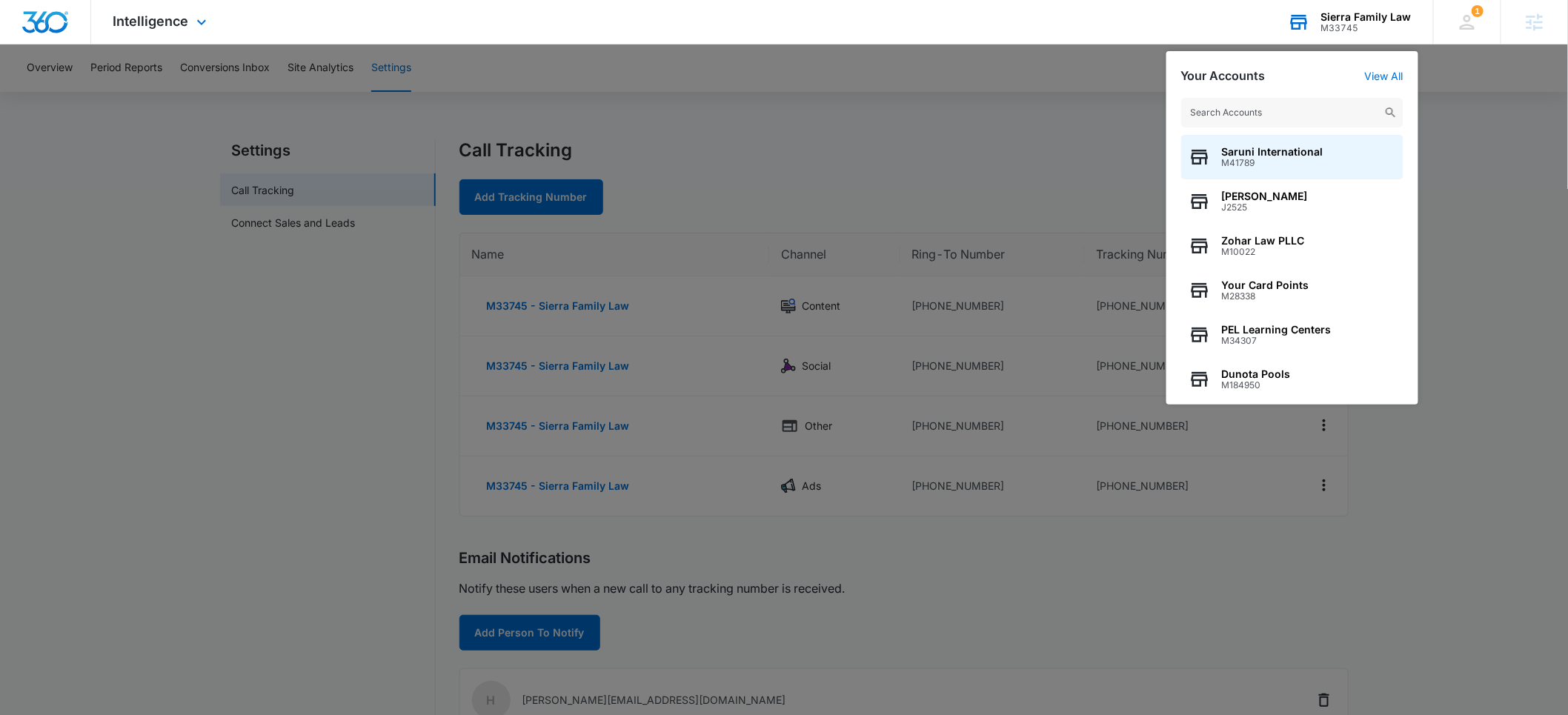
click at [1260, 109] on input "text" at bounding box center [1292, 112] width 223 height 29
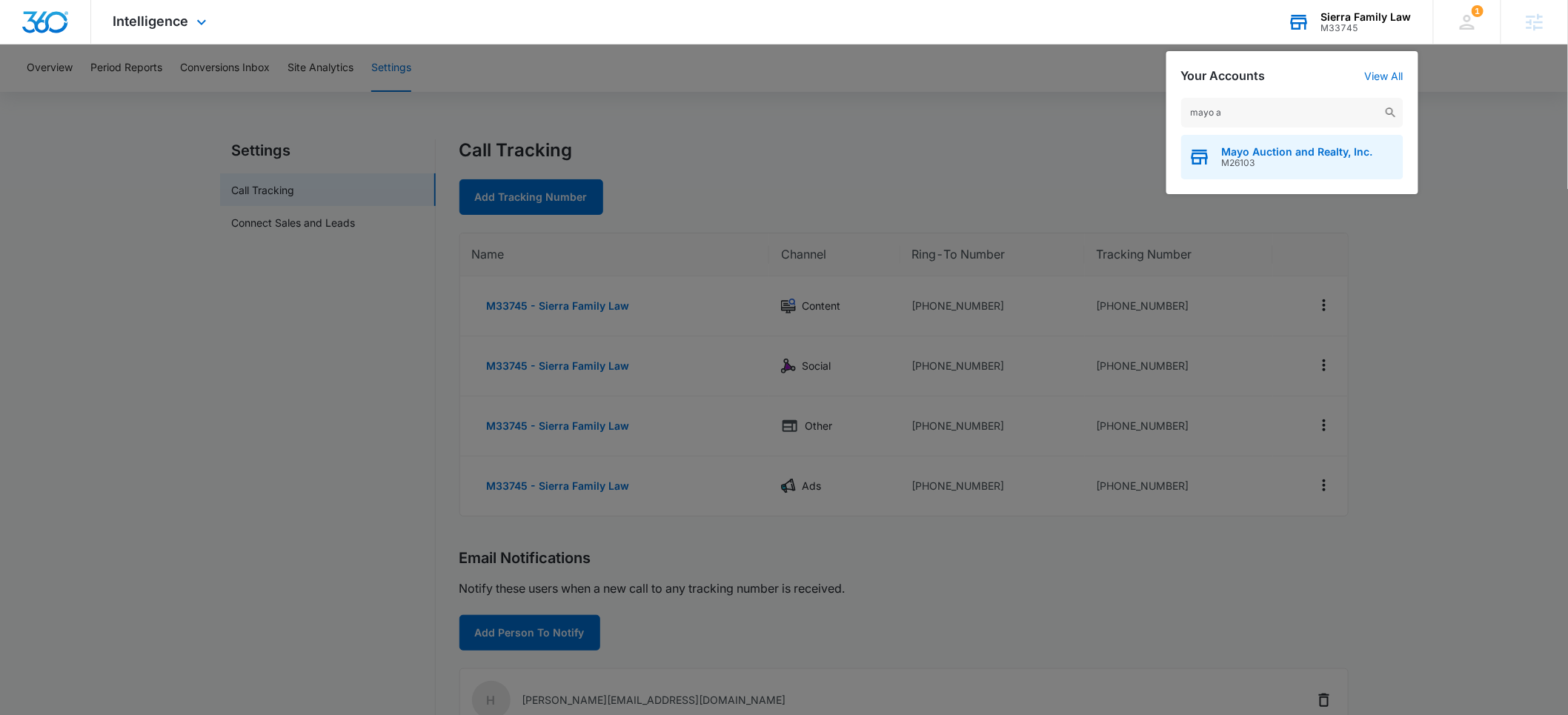
type input "mayo a"
click at [1273, 143] on div "Mayo Auction and Realty, Inc. M26103" at bounding box center [1292, 157] width 223 height 45
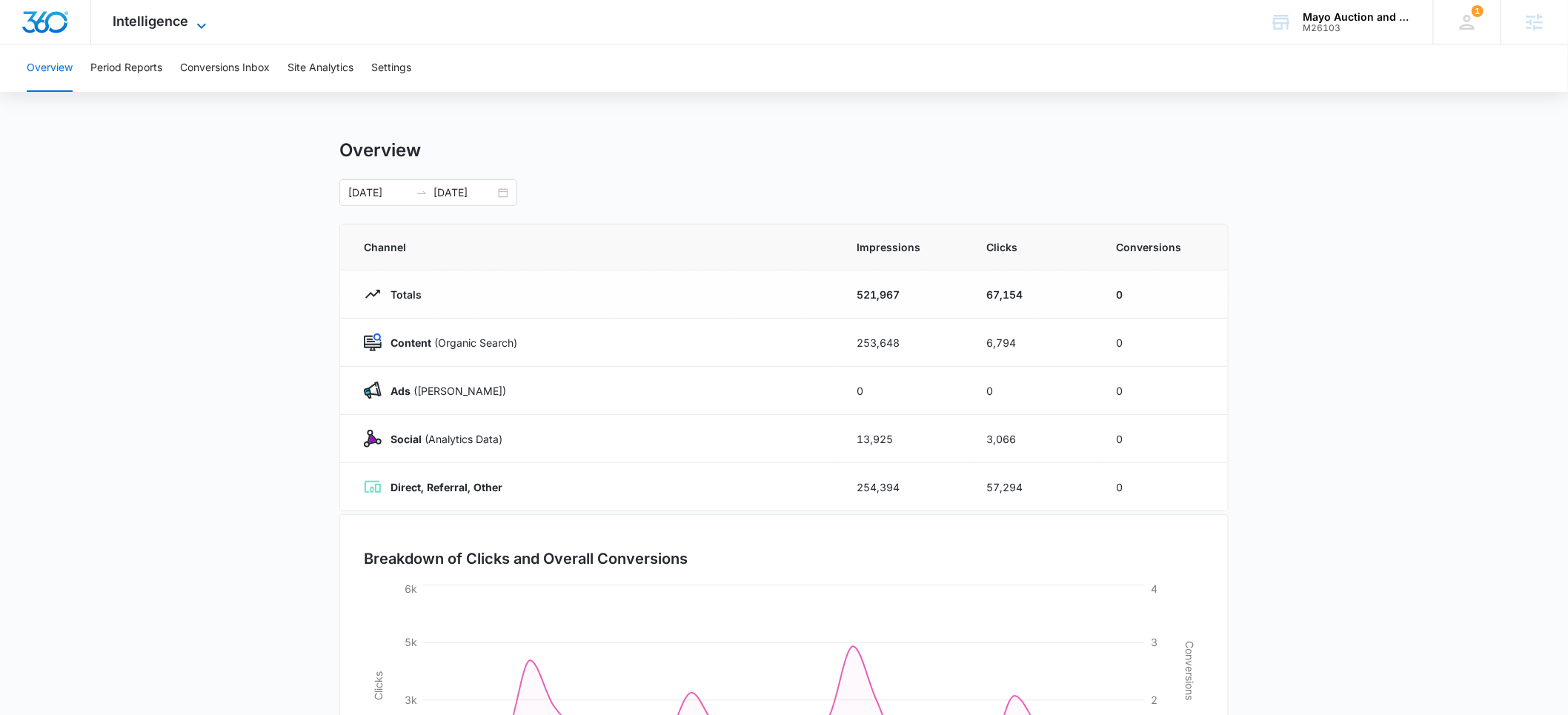
click at [162, 27] on span "Intelligence" at bounding box center [151, 21] width 75 height 15
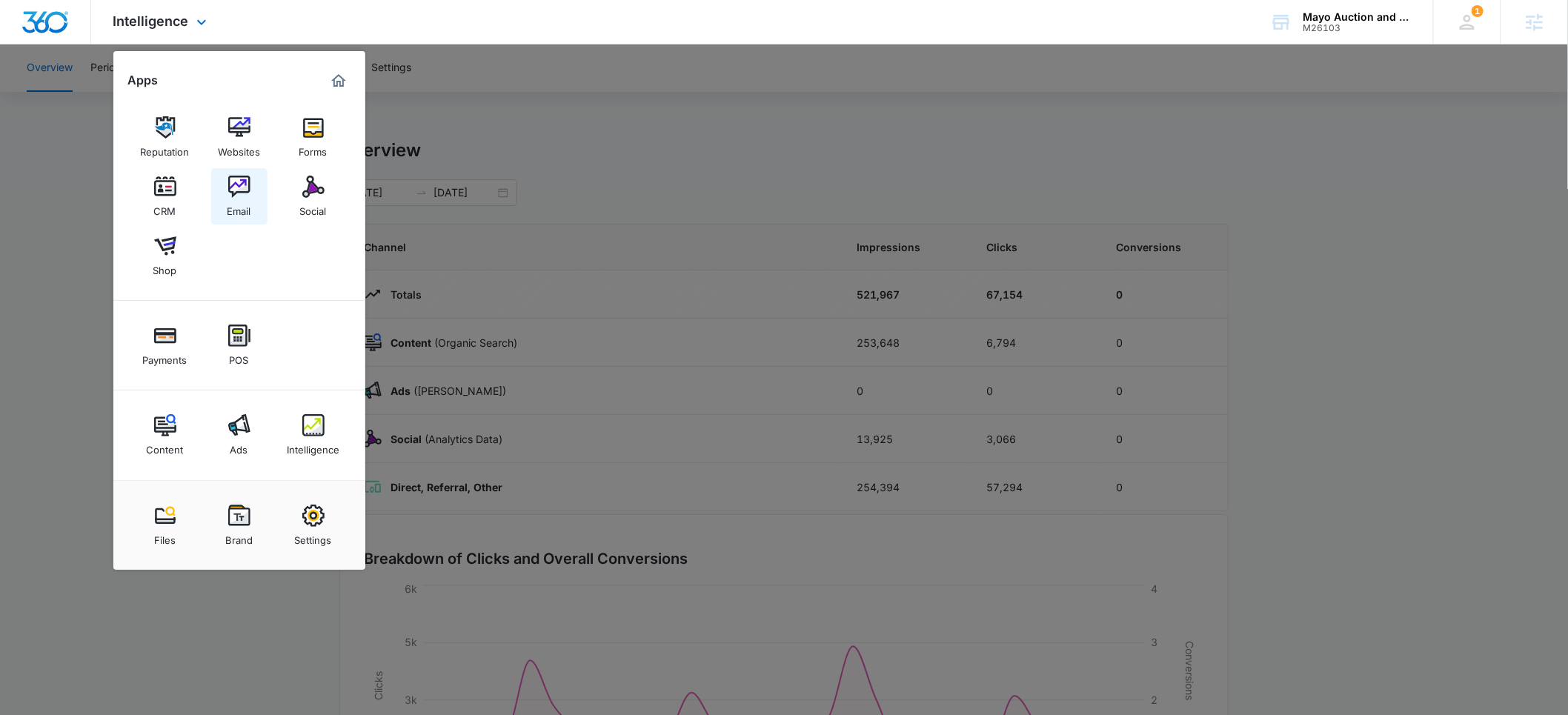
click at [249, 209] on div "Email" at bounding box center [239, 207] width 24 height 19
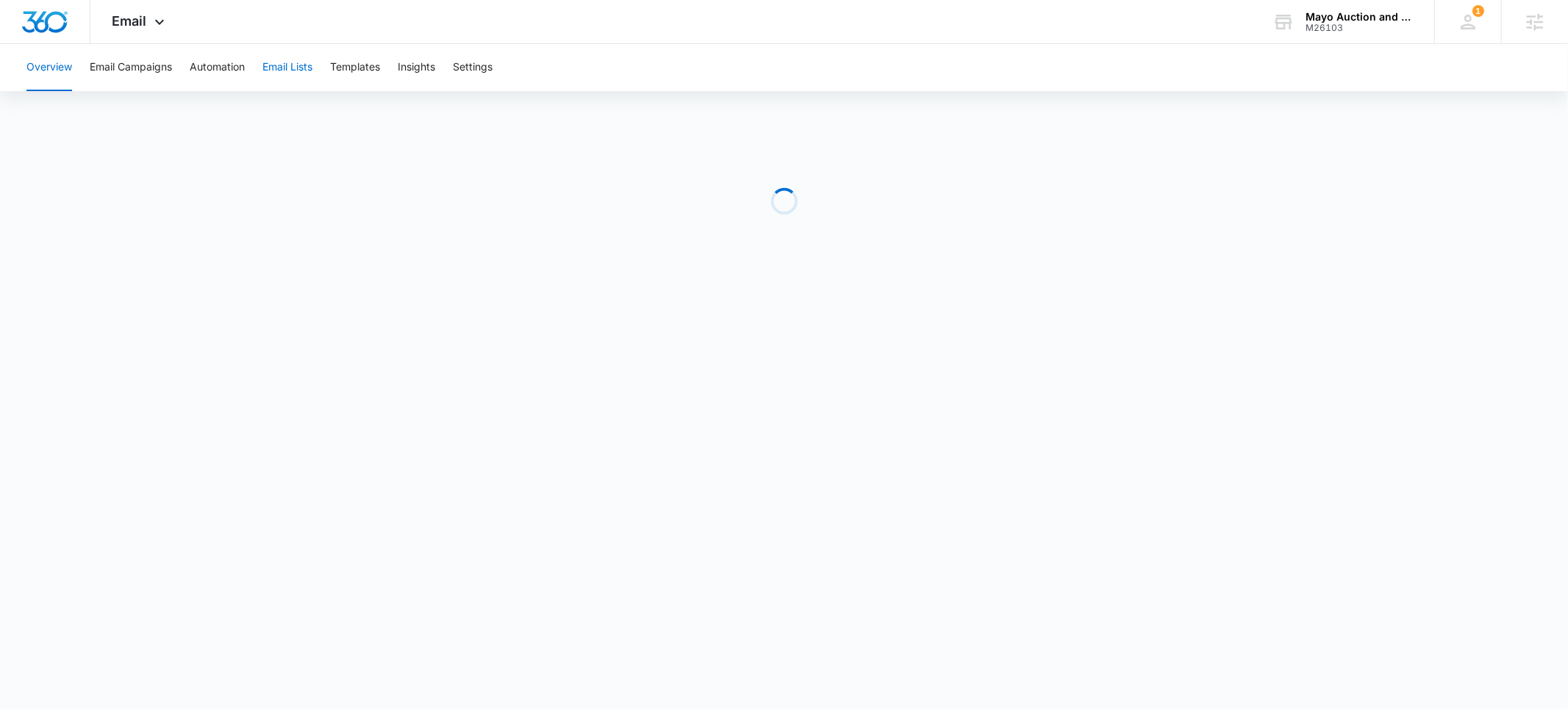
click at [280, 65] on button "Email Lists" at bounding box center [287, 68] width 50 height 47
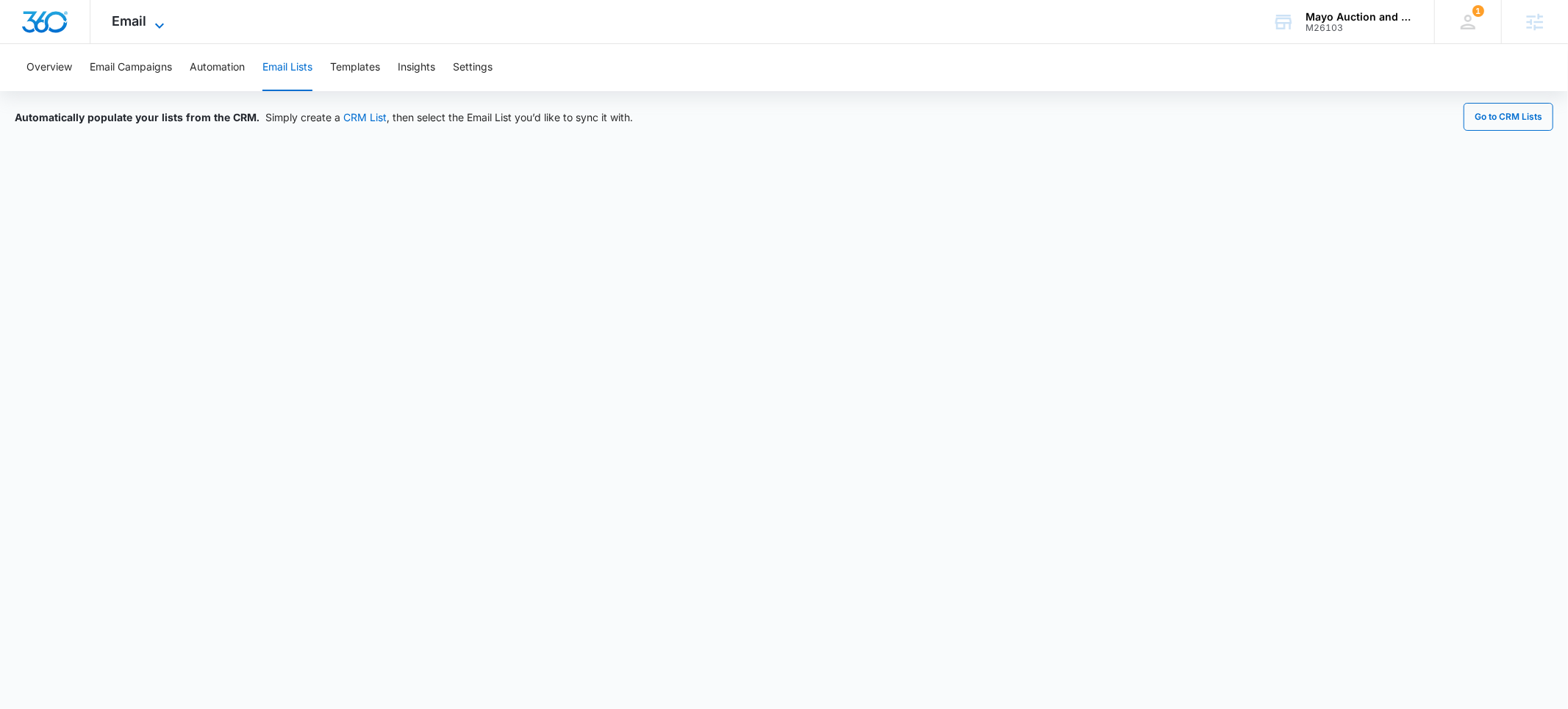
click at [125, 20] on span "Email" at bounding box center [129, 21] width 34 height 15
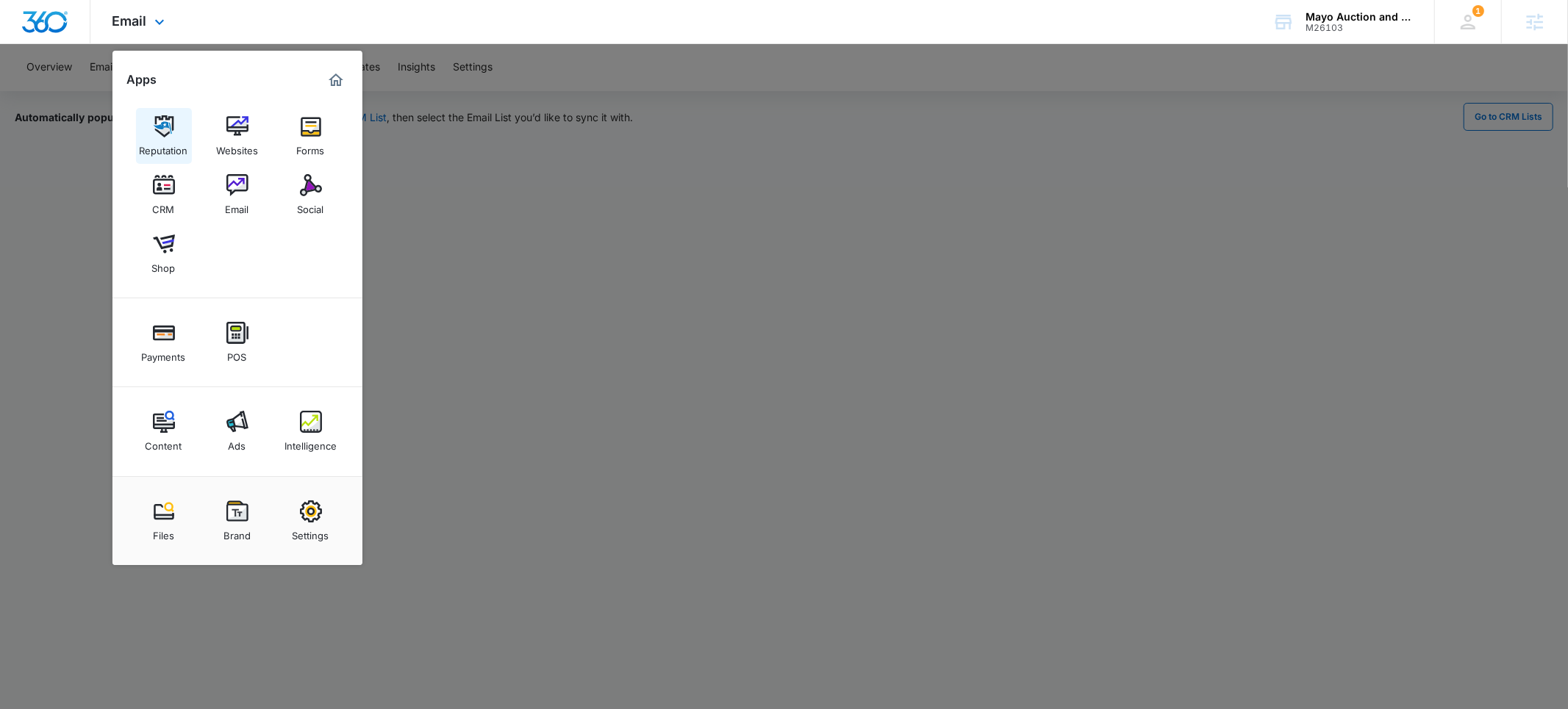
click at [165, 138] on div "Reputation" at bounding box center [164, 147] width 48 height 19
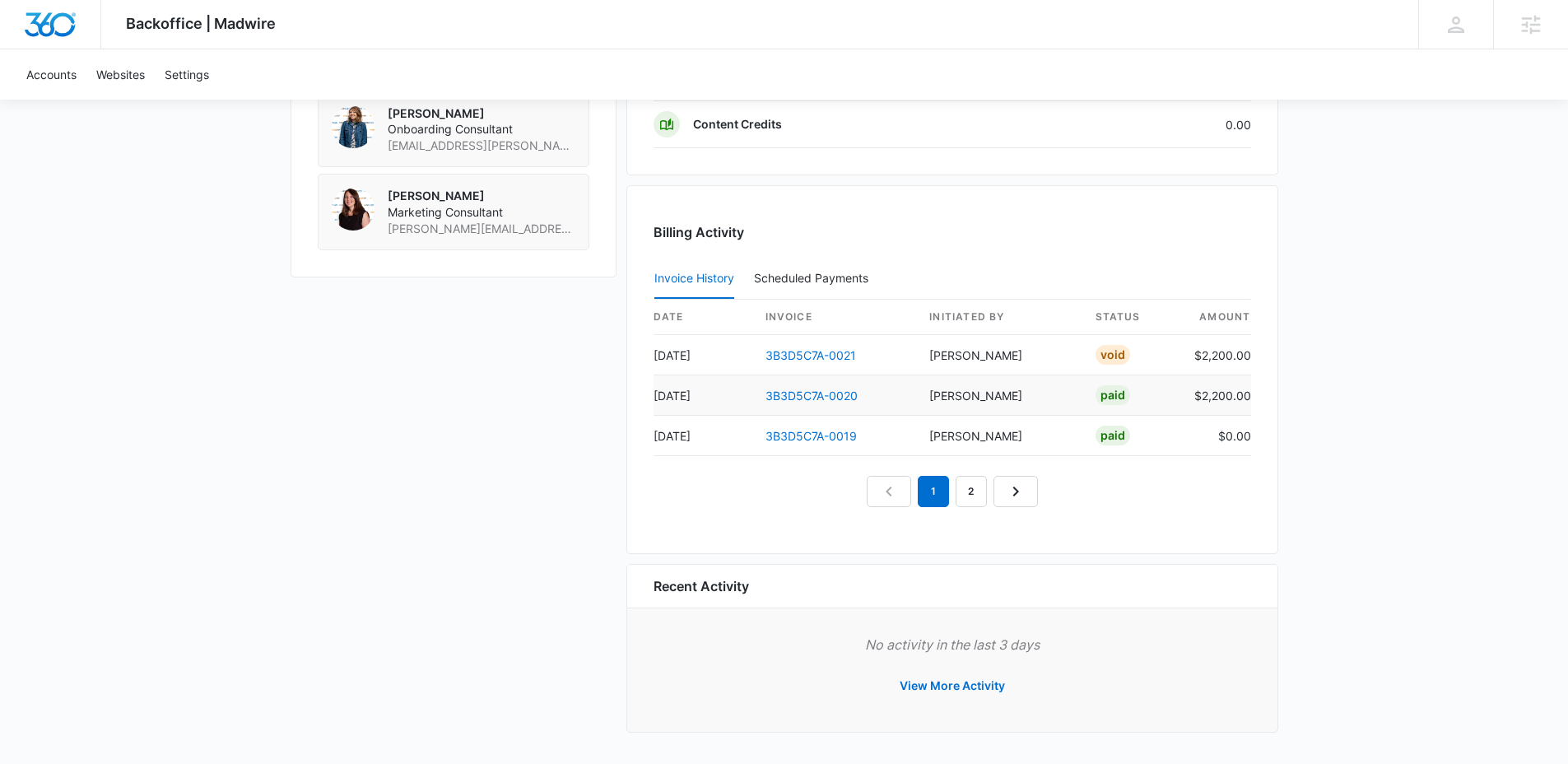
scroll to position [1415, 0]
click at [973, 489] on link "2" at bounding box center [971, 491] width 32 height 32
click at [802, 434] on link "3B3D5C7A-0016" at bounding box center [811, 435] width 92 height 14
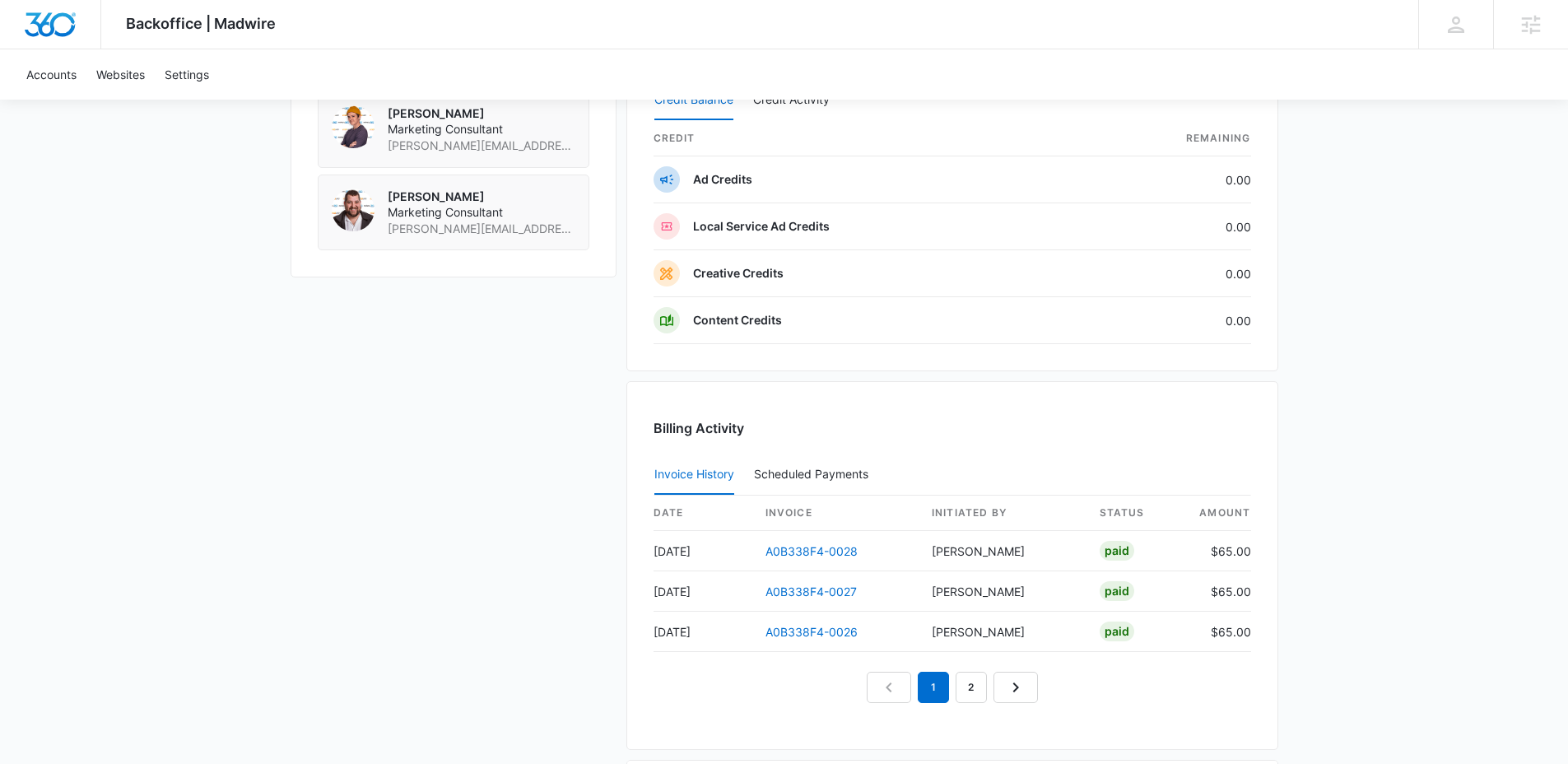
scroll to position [1549, 0]
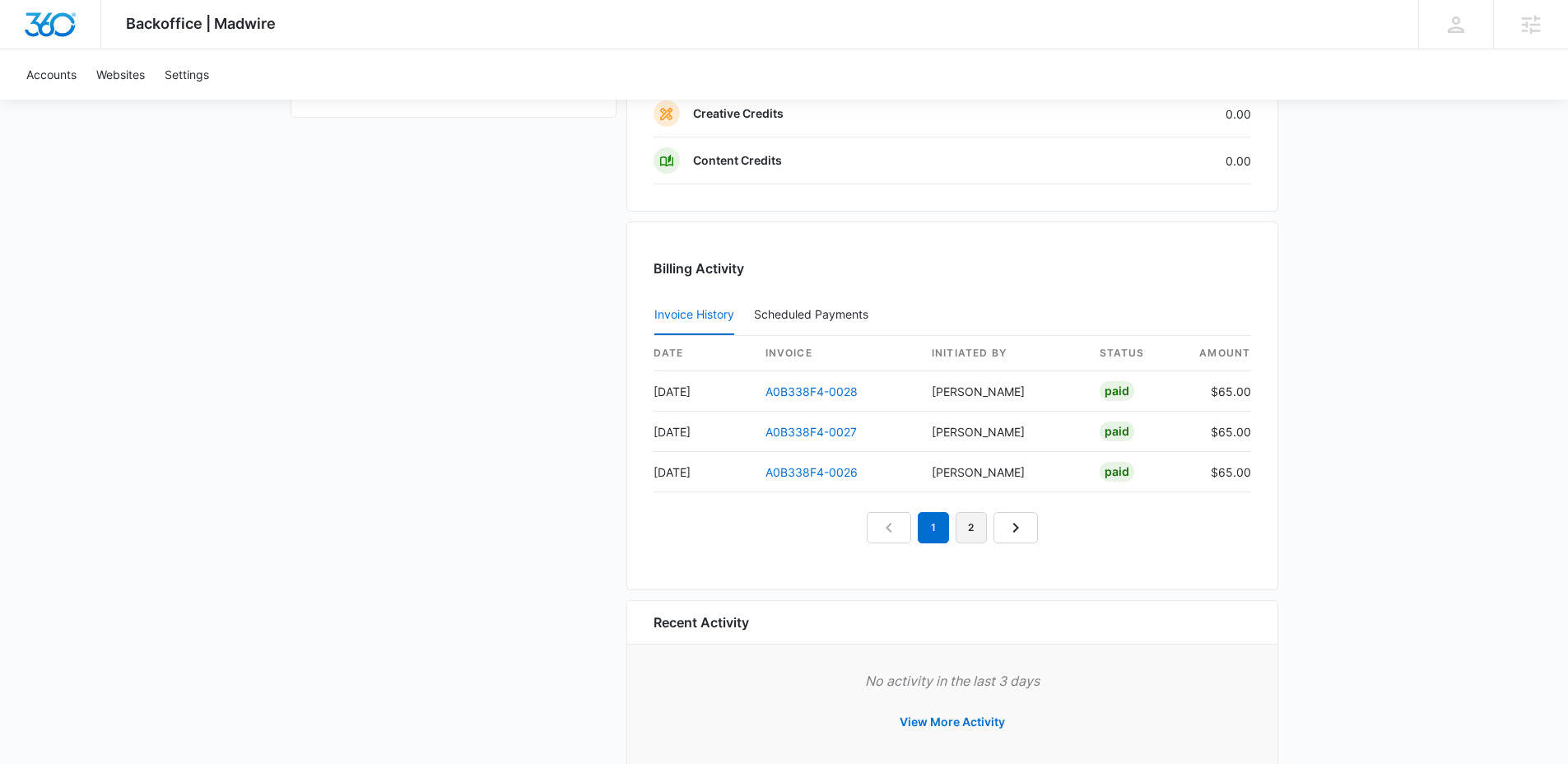
click at [972, 530] on link "2" at bounding box center [971, 527] width 32 height 32
click at [992, 532] on link "3" at bounding box center [990, 527] width 32 height 32
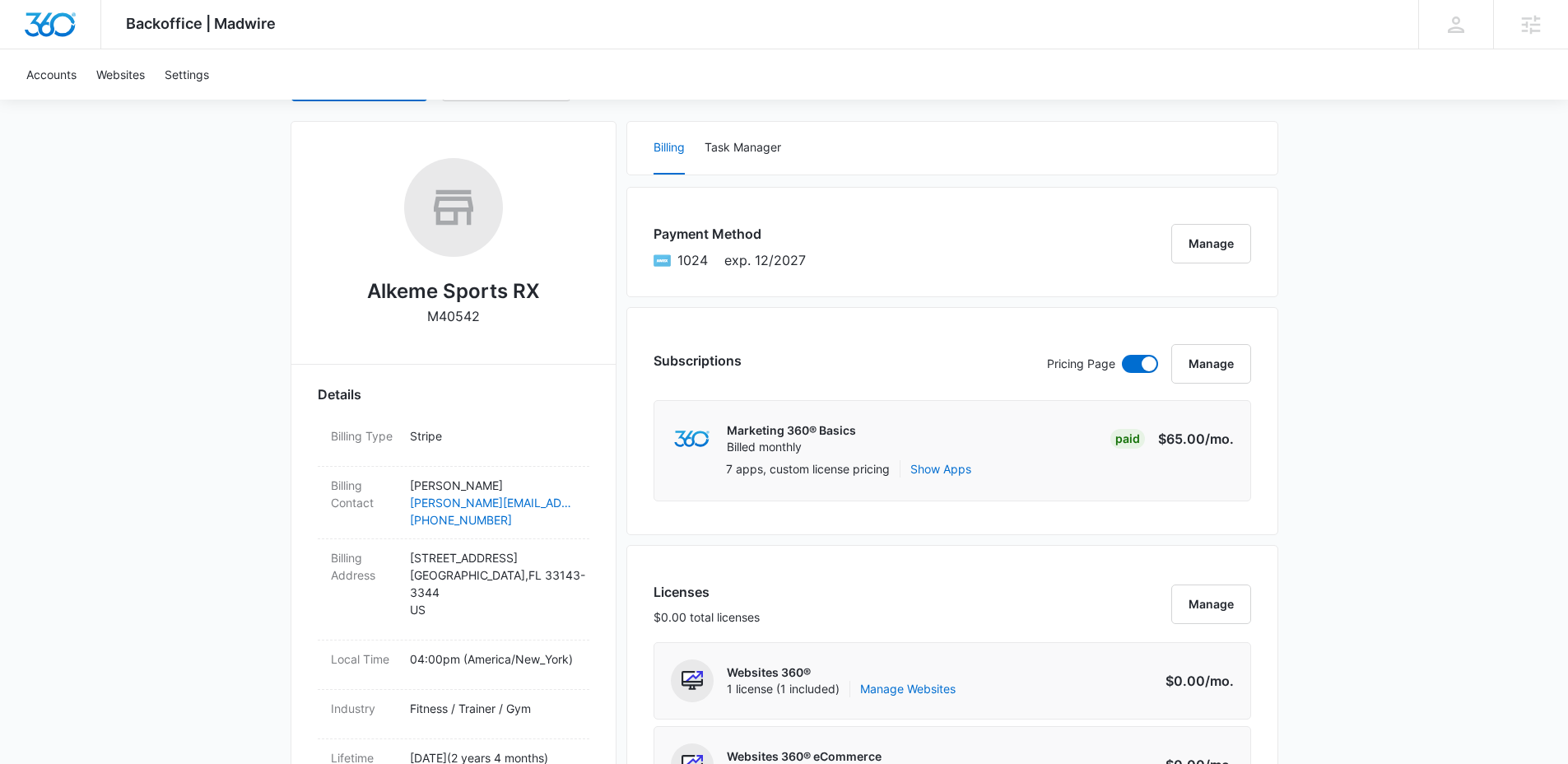
scroll to position [99, 0]
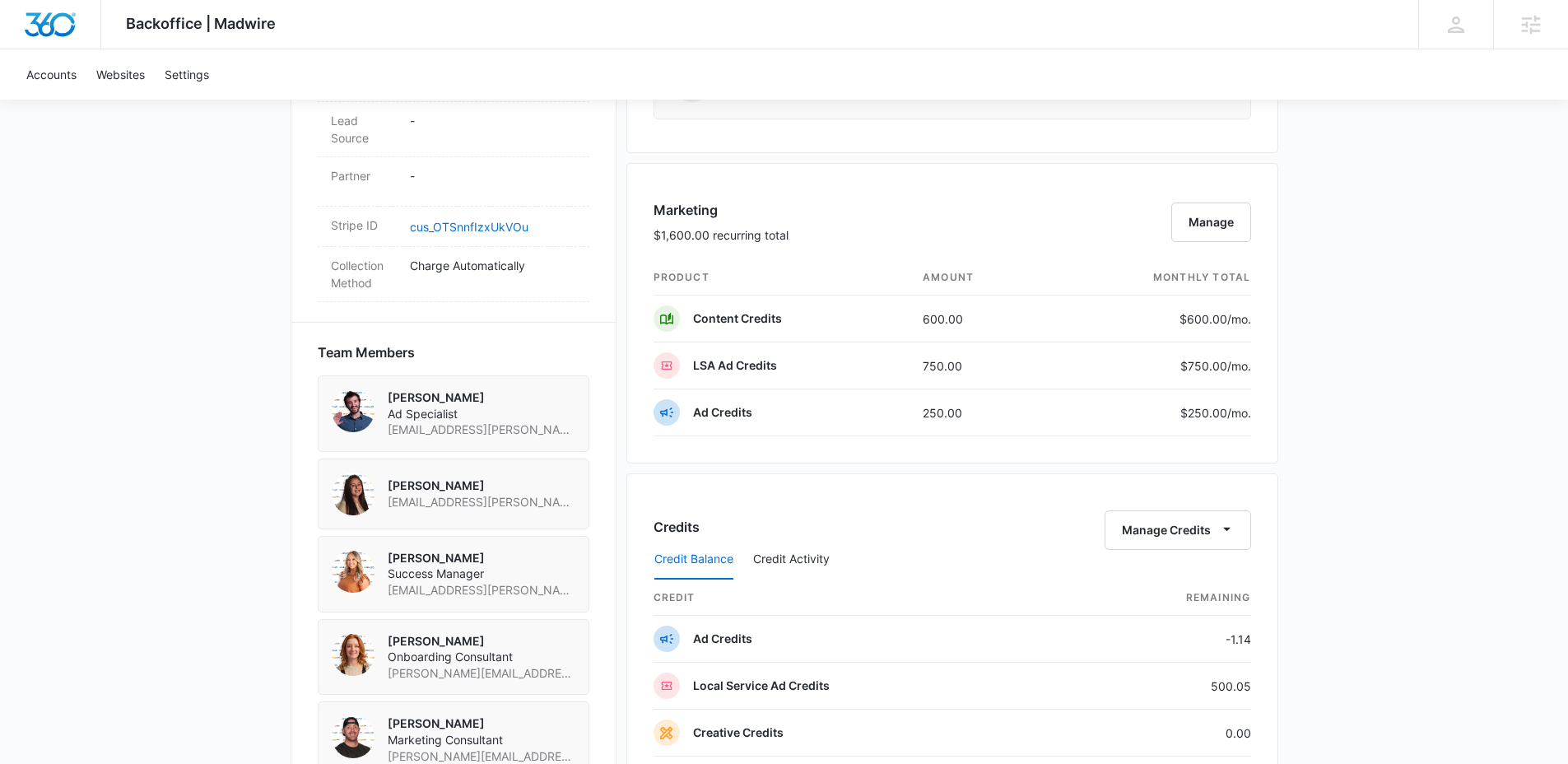
scroll to position [1015, 0]
